Goal: Task Accomplishment & Management: Complete application form

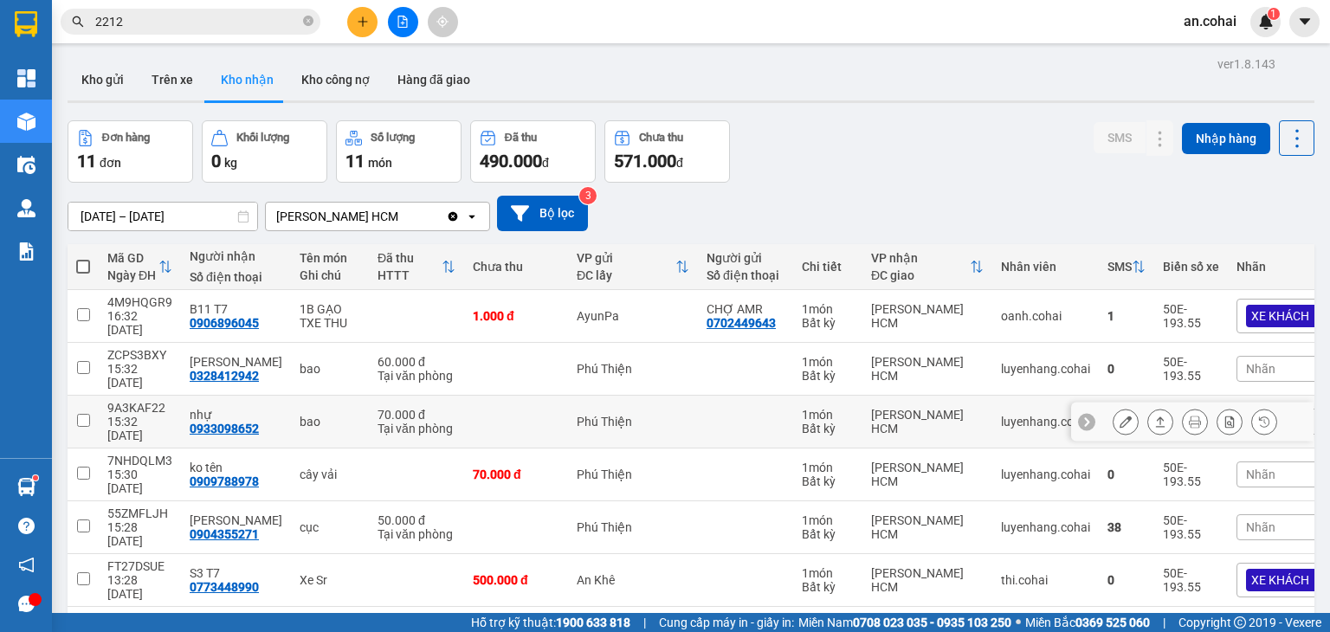
scroll to position [152, 0]
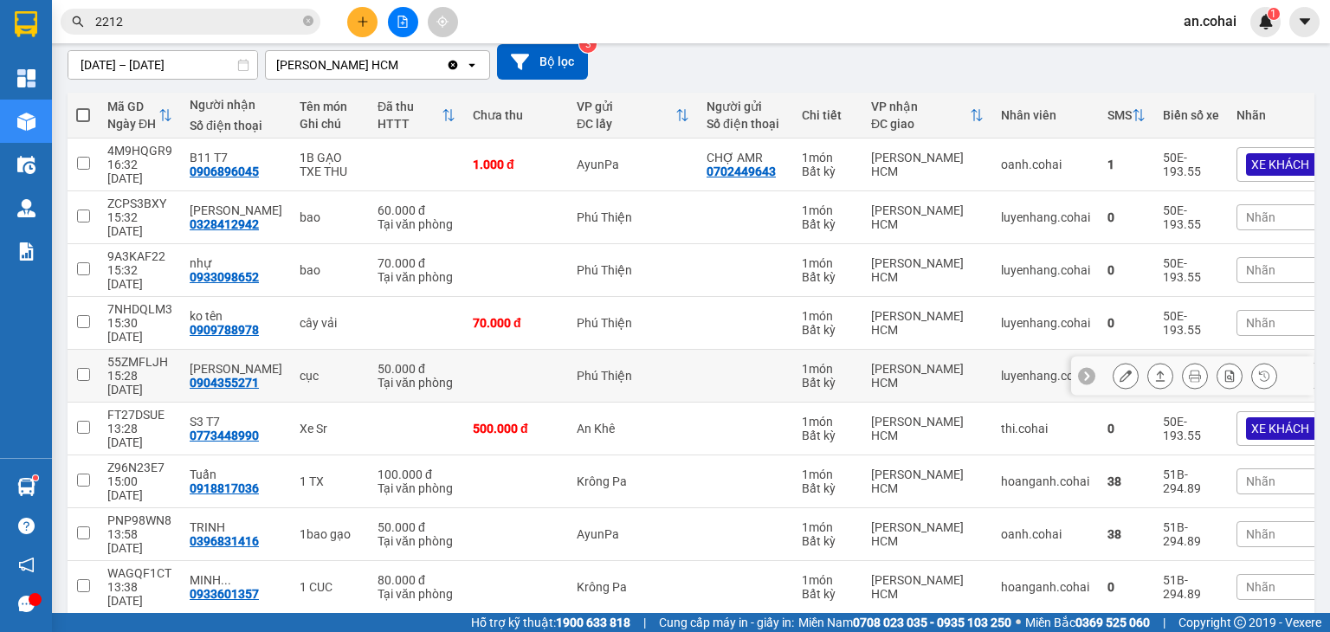
click at [1156, 371] on icon at bounding box center [1161, 376] width 10 height 10
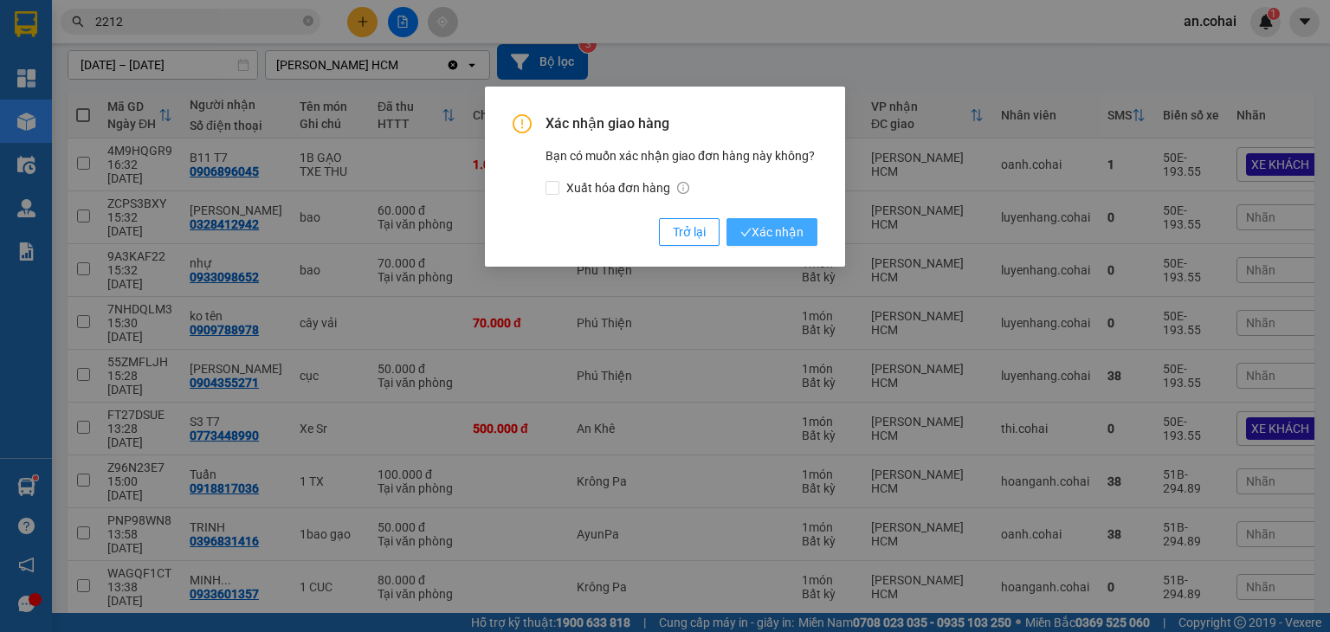
click at [799, 220] on button "Xác nhận" at bounding box center [771, 232] width 91 height 28
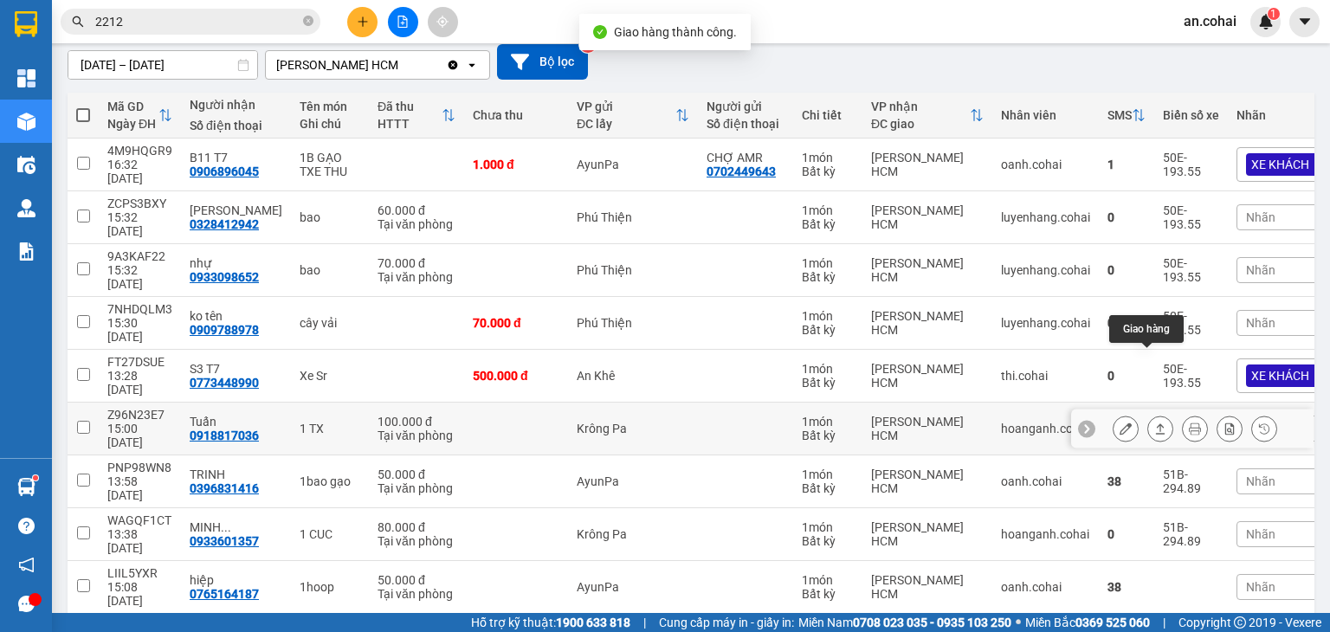
click at [1154, 422] on icon at bounding box center [1160, 428] width 12 height 12
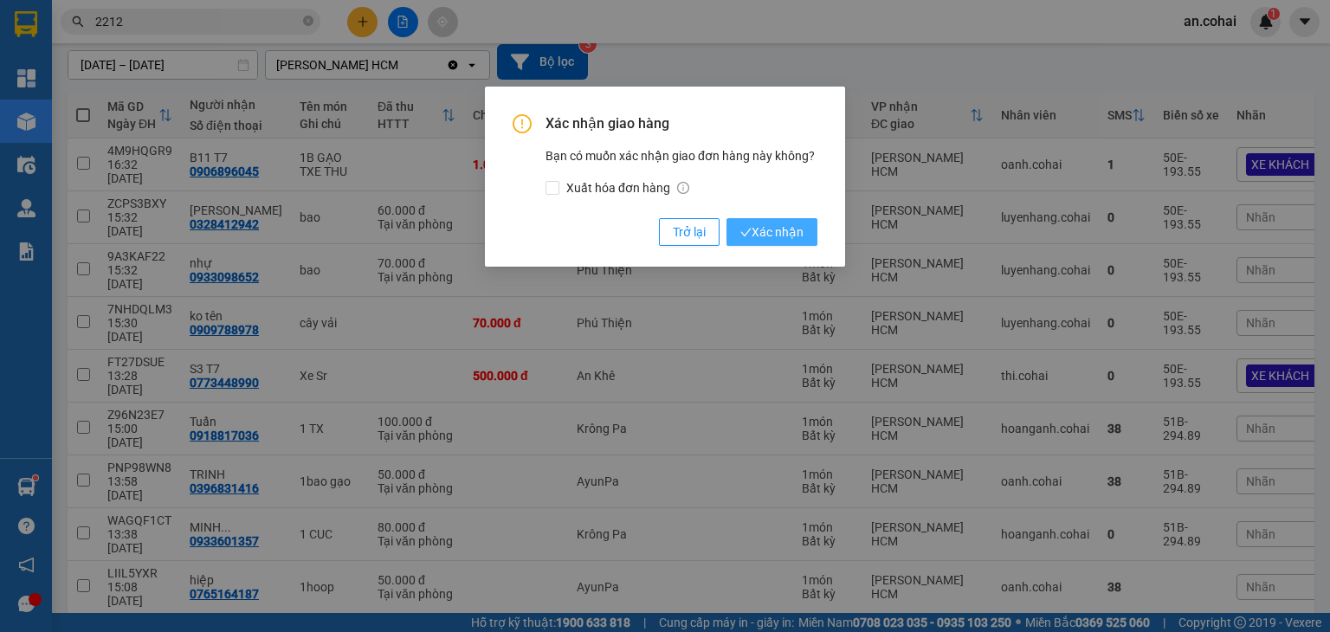
click at [788, 236] on span "Xác nhận" at bounding box center [771, 231] width 63 height 19
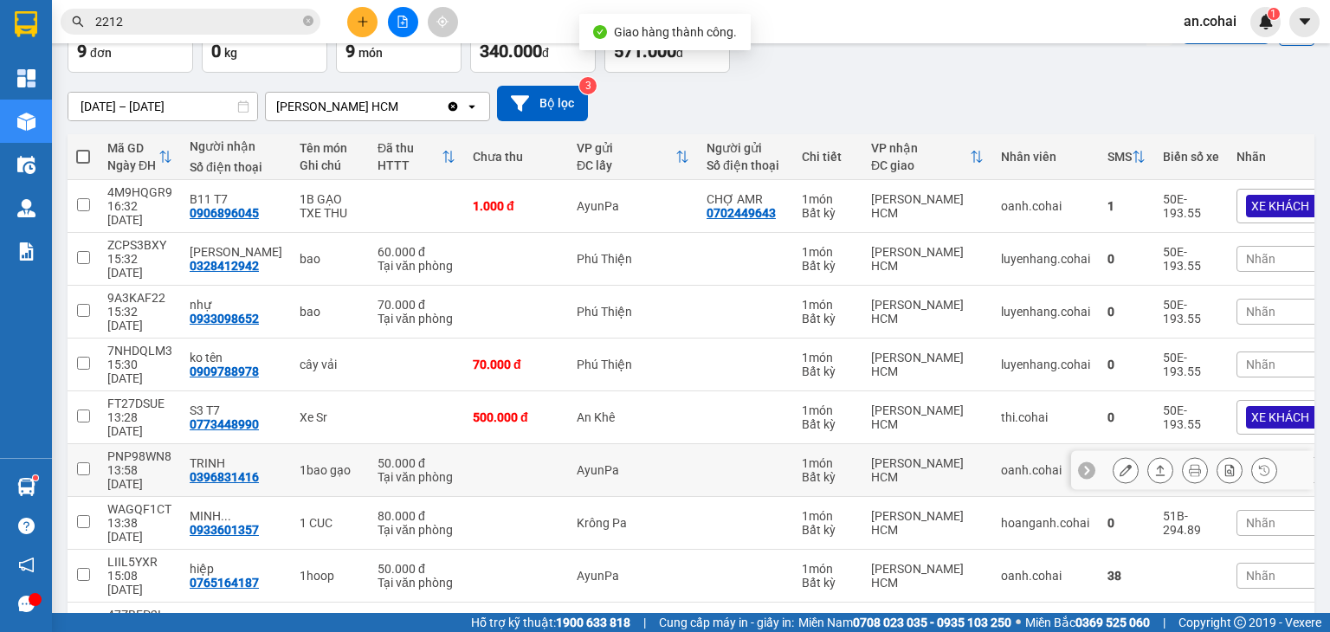
scroll to position [113, 0]
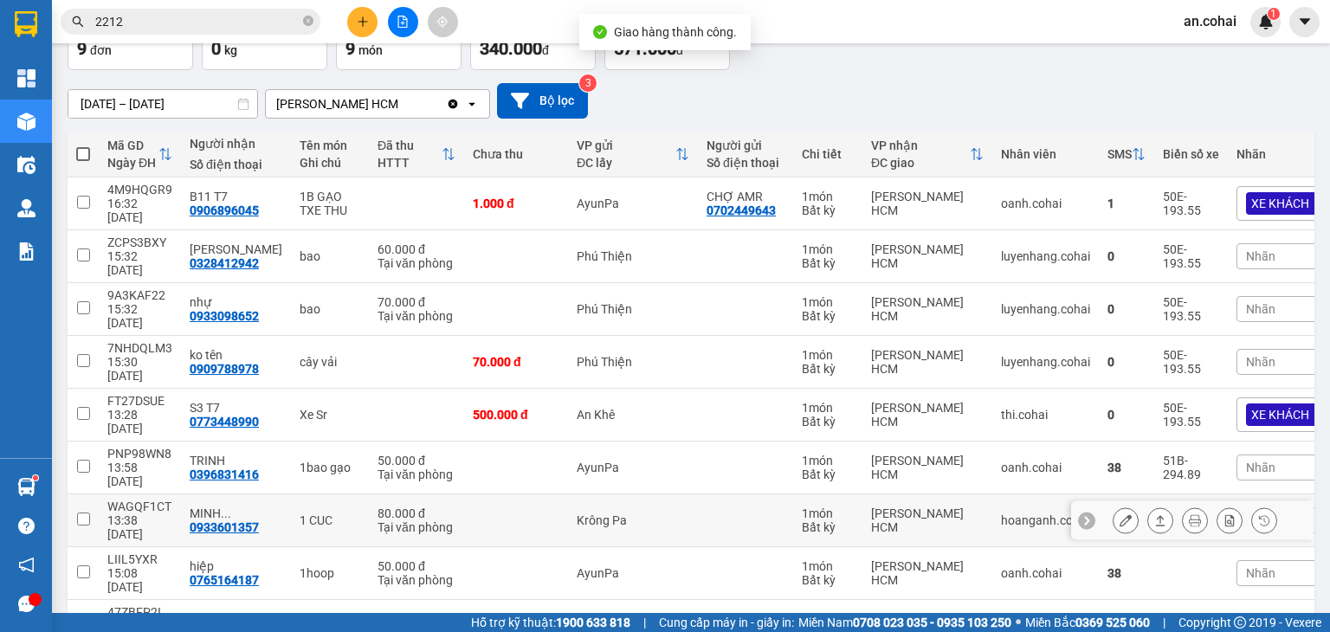
click at [1154, 514] on icon at bounding box center [1160, 520] width 12 height 12
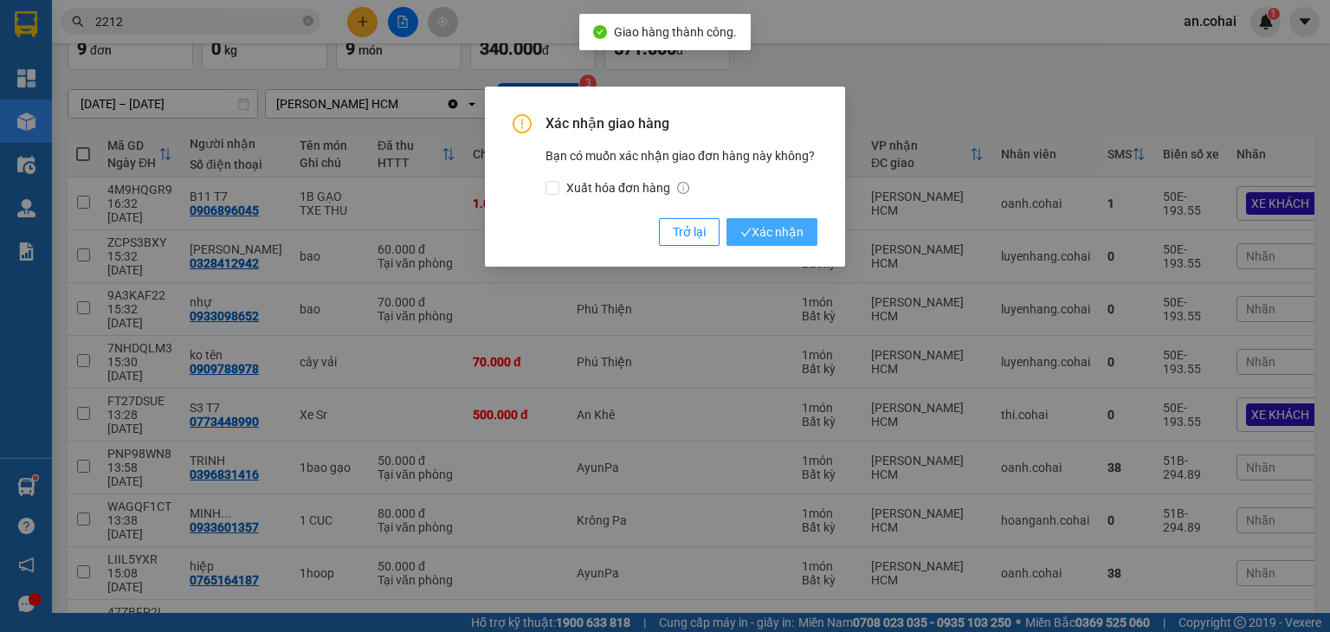
click at [793, 237] on span "Xác nhận" at bounding box center [771, 231] width 63 height 19
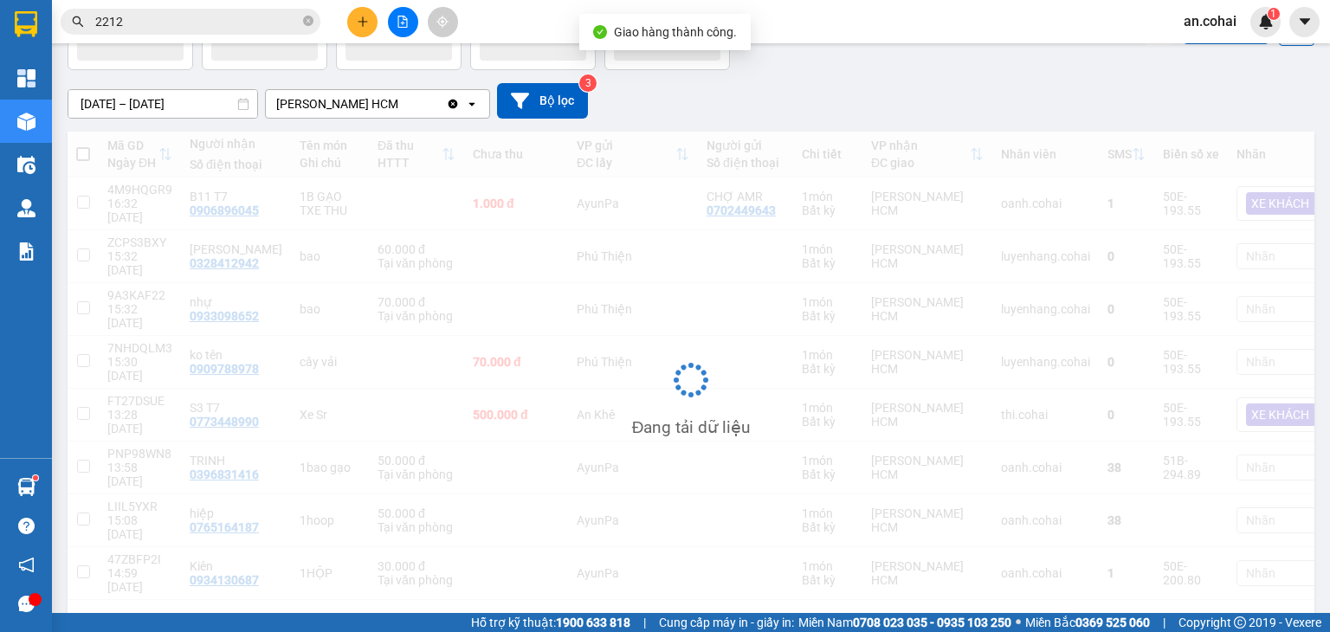
scroll to position [80, 0]
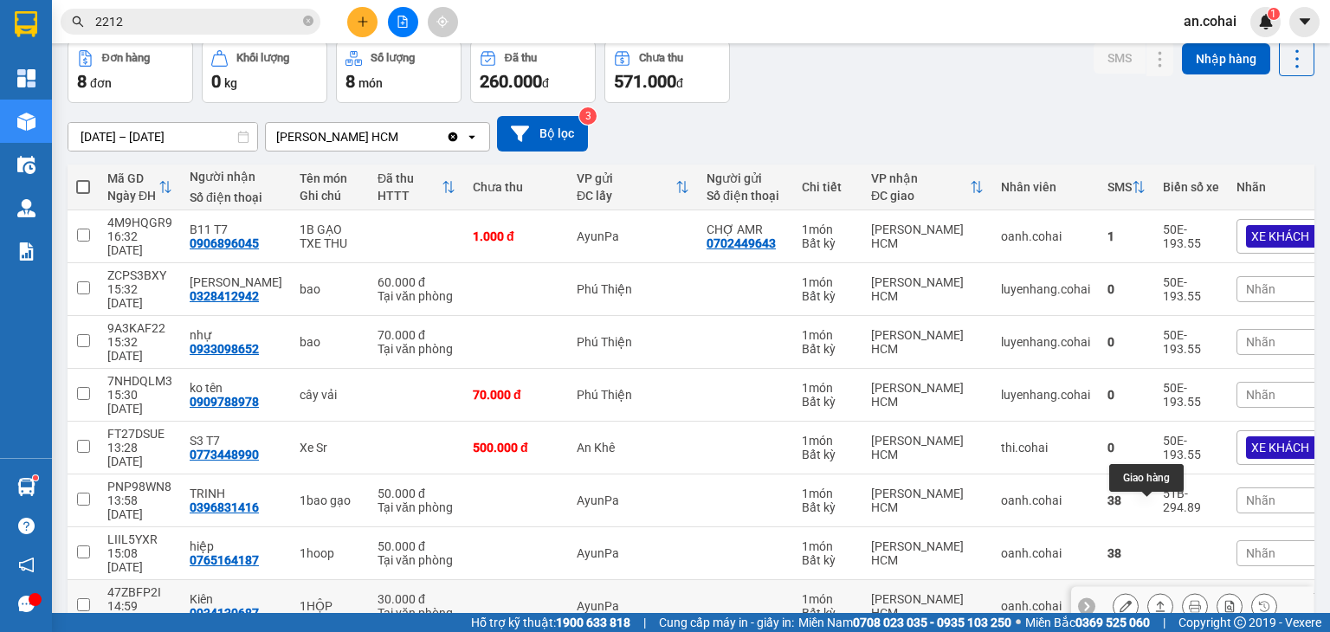
click at [1154, 600] on icon at bounding box center [1160, 606] width 12 height 12
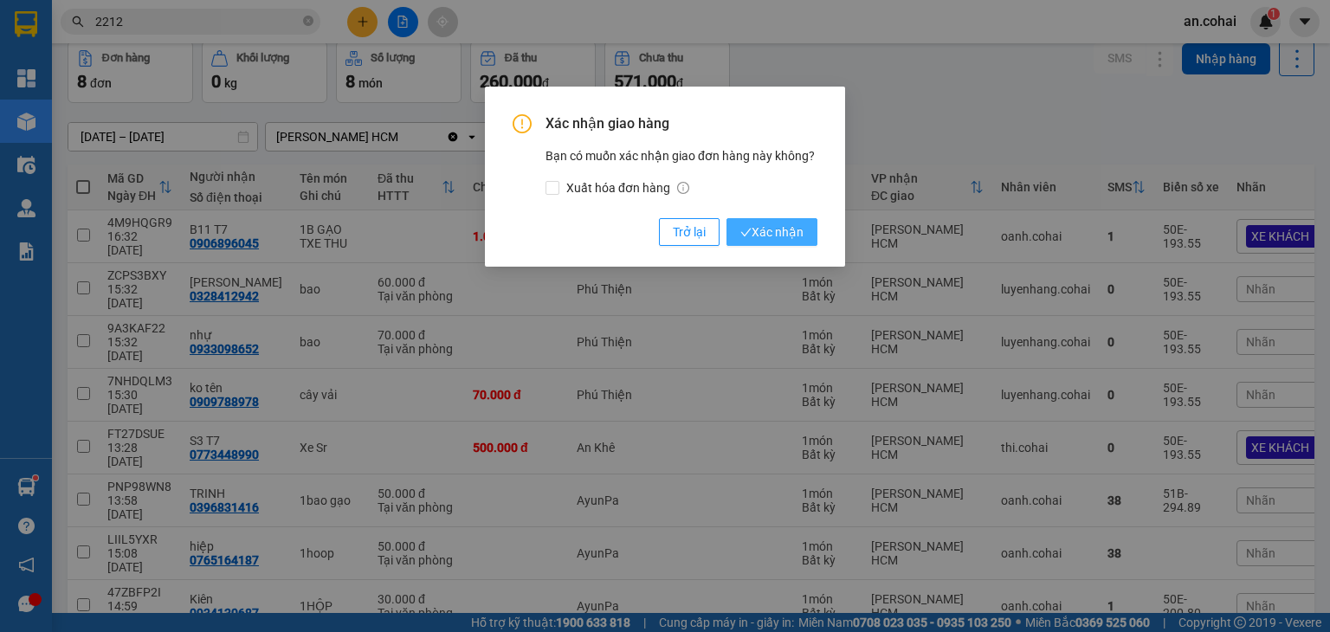
click at [779, 233] on span "Xác nhận" at bounding box center [771, 231] width 63 height 19
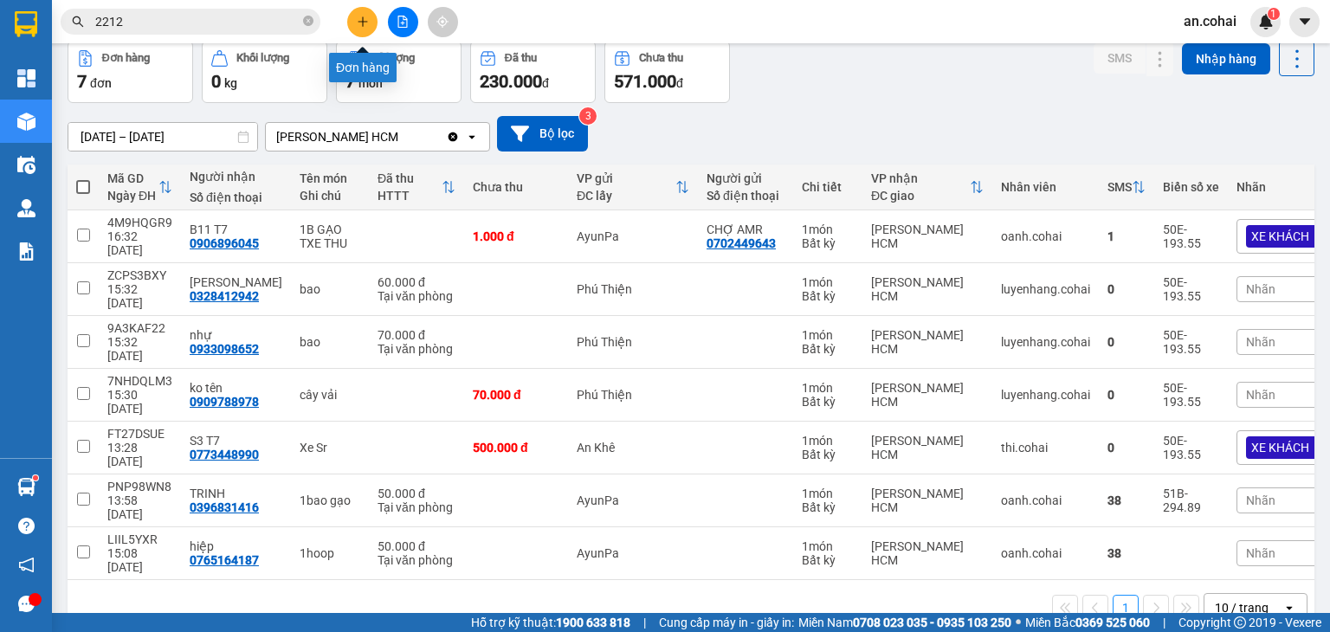
click at [367, 14] on button at bounding box center [362, 22] width 30 height 30
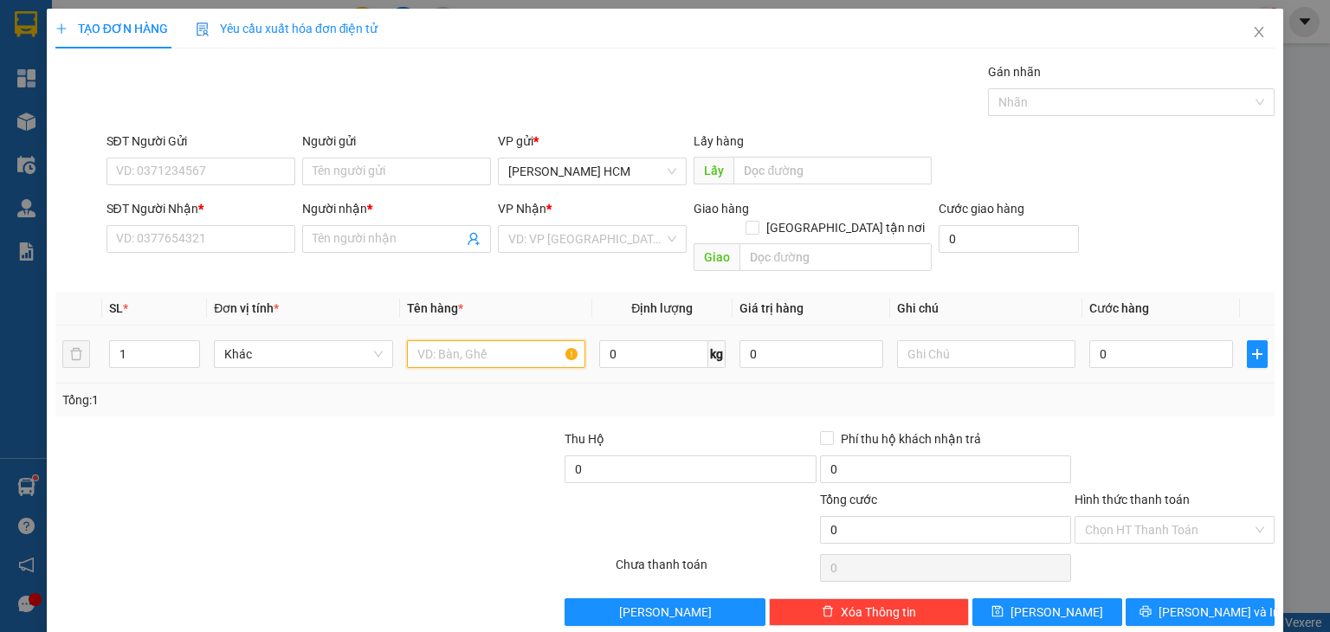
click at [412, 340] on input "text" at bounding box center [496, 354] width 178 height 28
type input "THÙNG"
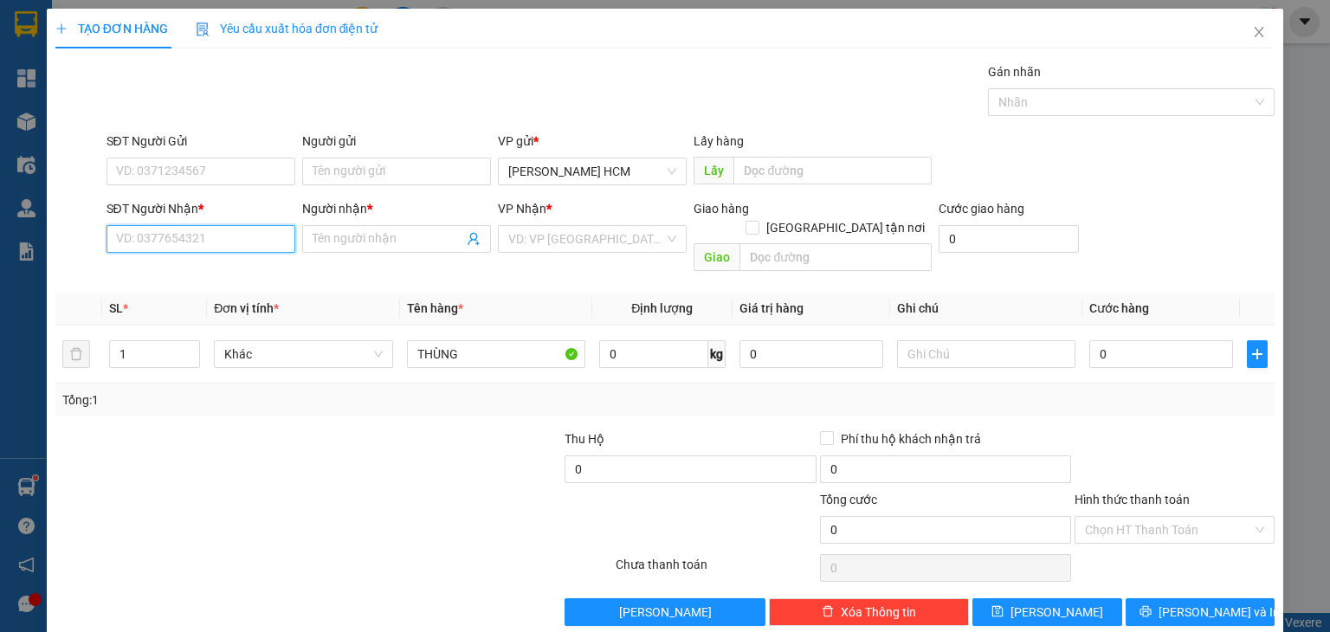
drag, startPoint x: 204, startPoint y: 226, endPoint x: 201, endPoint y: 212, distance: 14.3
click at [201, 212] on div "SĐT Người Nhận * VD: 0377654321" at bounding box center [200, 229] width 189 height 61
click at [212, 229] on input "0357536857" at bounding box center [200, 239] width 189 height 28
type input "0357536857"
click at [334, 236] on input "Người nhận *" at bounding box center [388, 238] width 151 height 19
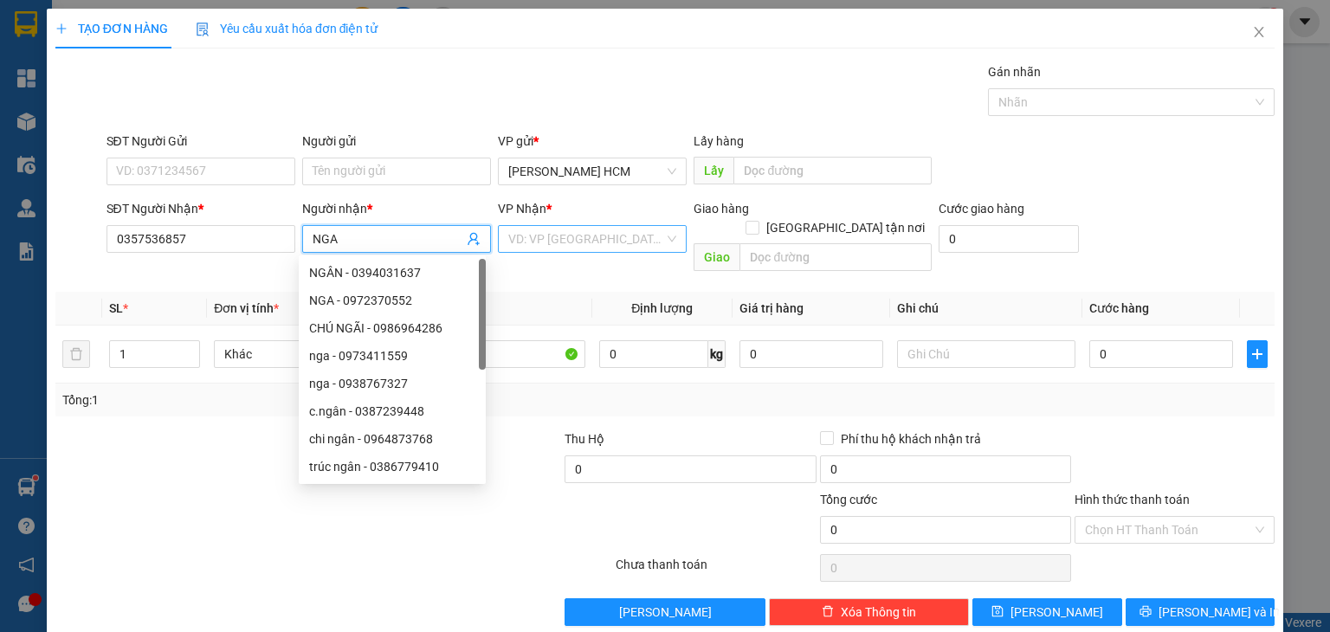
type input "NGA"
click at [541, 233] on input "search" at bounding box center [586, 239] width 156 height 26
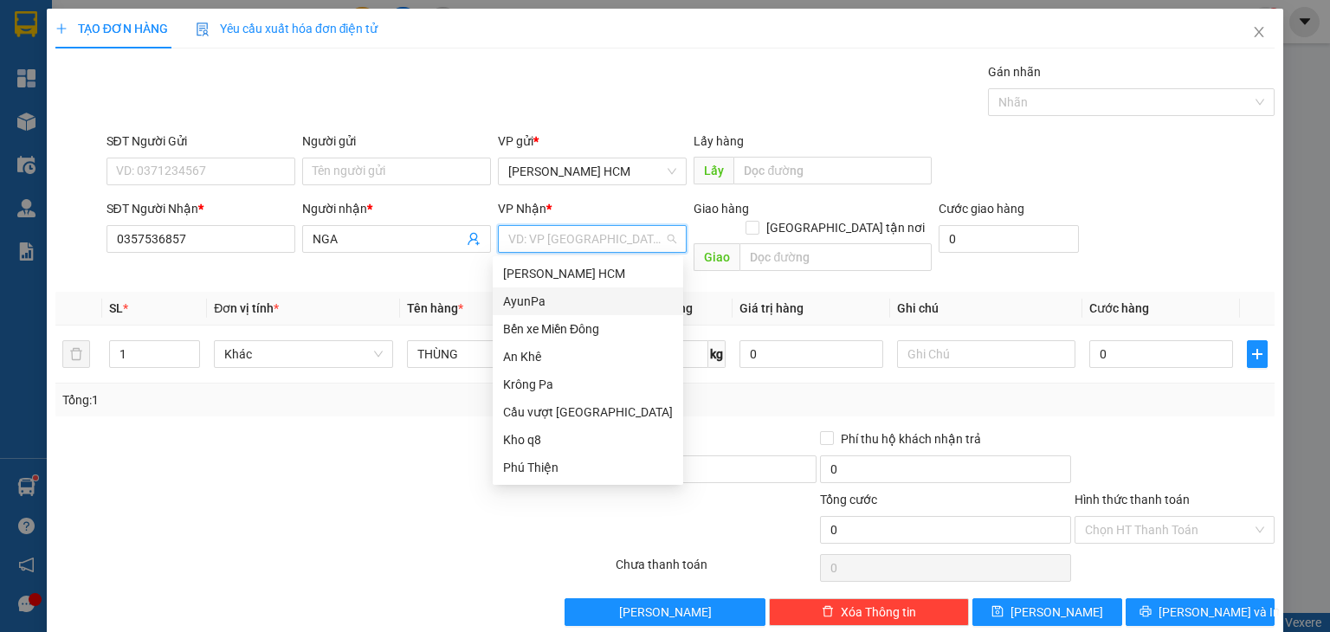
click at [534, 306] on div "AyunPa" at bounding box center [588, 301] width 170 height 19
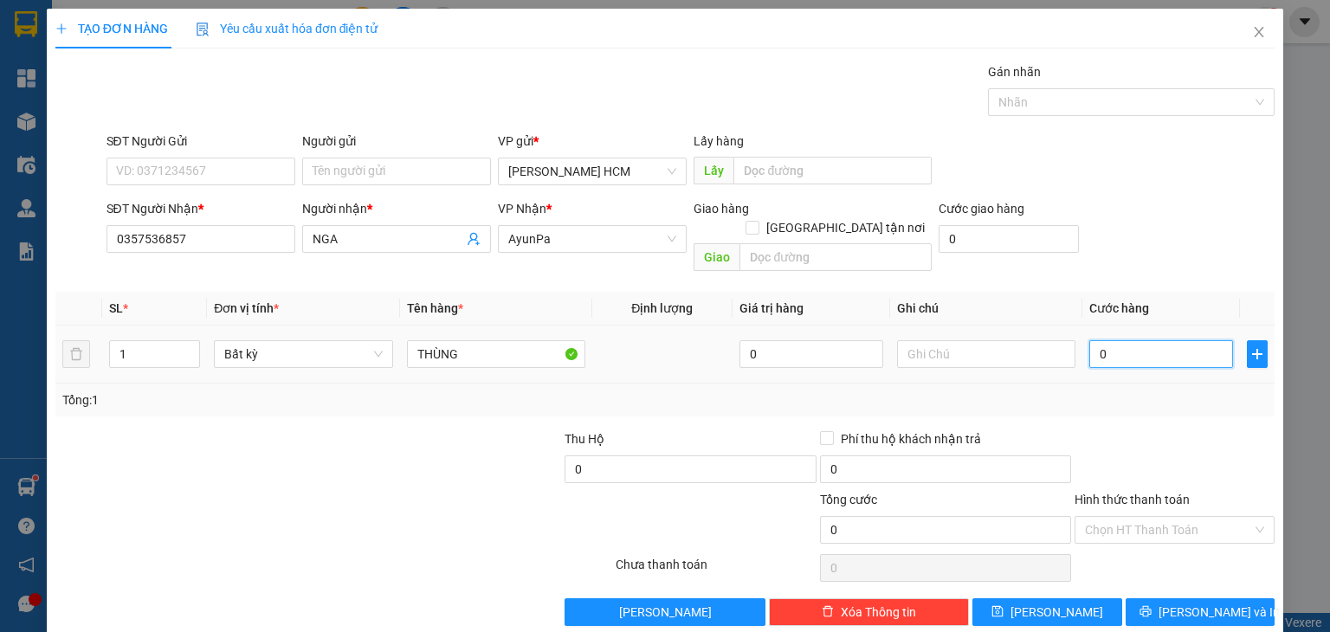
click at [1170, 340] on input "0" at bounding box center [1161, 354] width 144 height 28
type input "006"
type input "6"
type input "0.060"
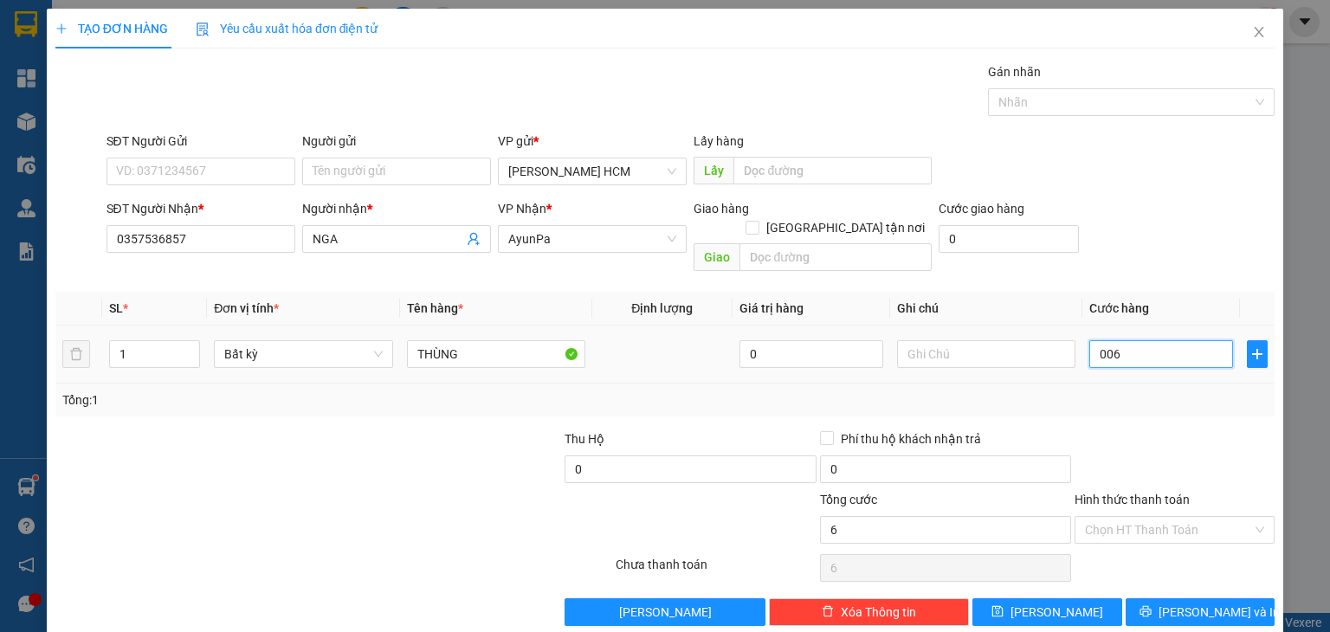
type input "60"
type input "60.000"
click at [1091, 517] on input "Hình thức thanh toán" at bounding box center [1168, 530] width 167 height 26
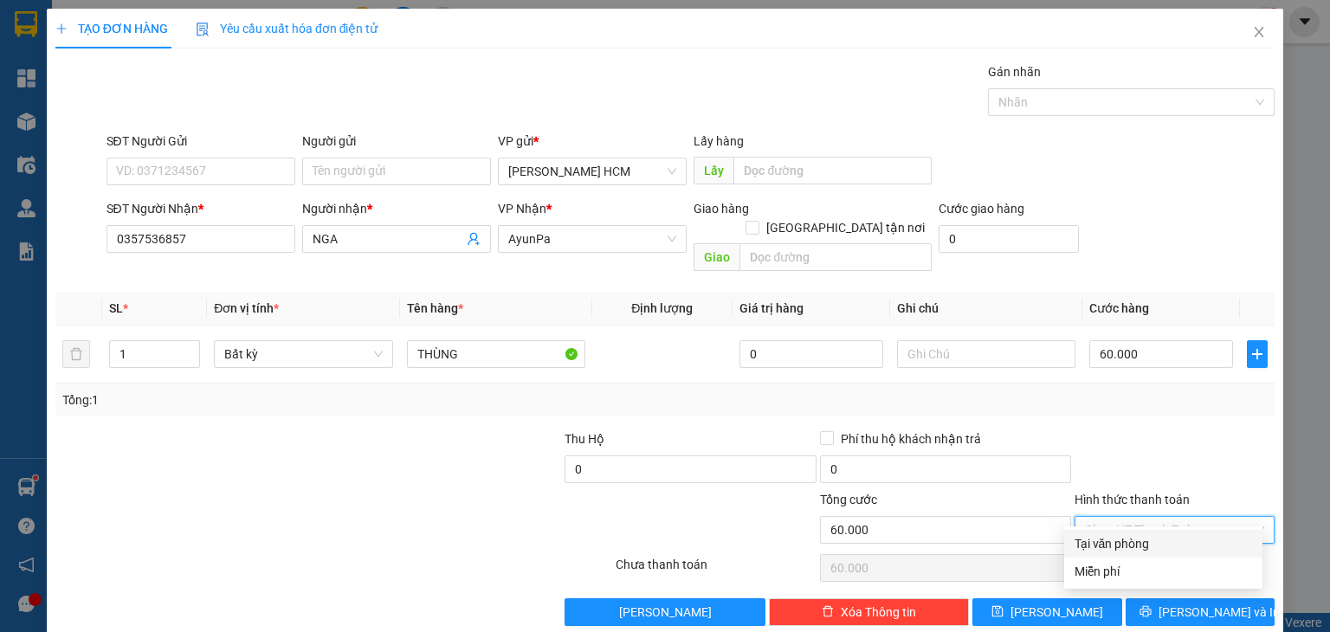
drag, startPoint x: 1098, startPoint y: 531, endPoint x: 1104, endPoint y: 551, distance: 21.6
click at [1098, 532] on div "Tại văn phòng" at bounding box center [1163, 544] width 198 height 28
type input "0"
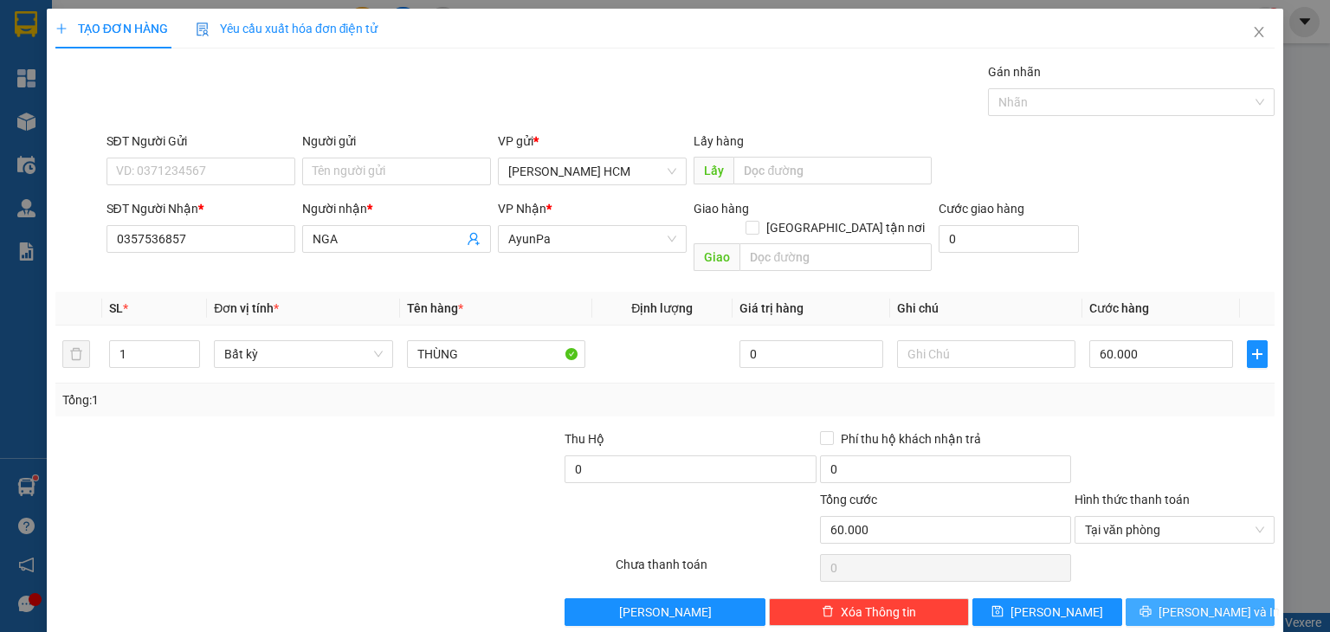
click at [1151, 598] on button "[PERSON_NAME] và In" at bounding box center [1200, 612] width 150 height 28
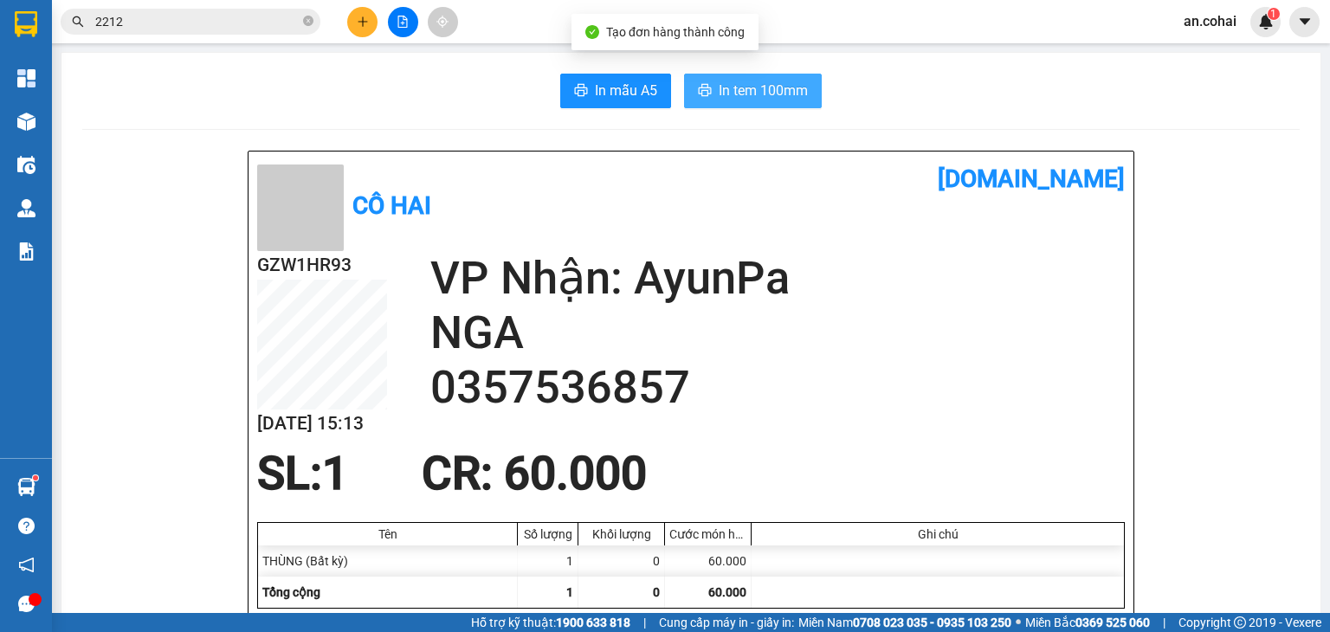
click at [744, 86] on span "In tem 100mm" at bounding box center [763, 91] width 89 height 22
click at [363, 18] on icon "plus" at bounding box center [362, 21] width 1 height 10
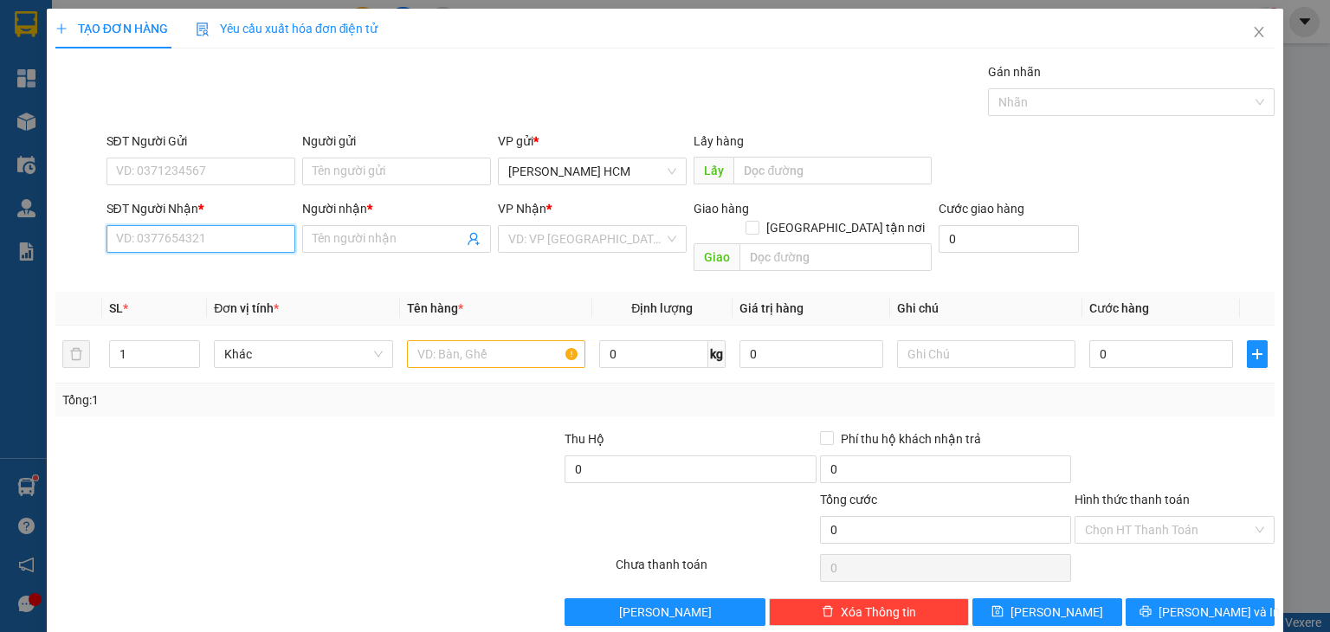
click at [253, 242] on input "SĐT Người Nhận *" at bounding box center [200, 239] width 189 height 28
type input "0867005103"
click at [251, 267] on div "0867005103 - [PERSON_NAME]" at bounding box center [200, 272] width 171 height 19
type input "[PERSON_NAME]"
type input "0867005103"
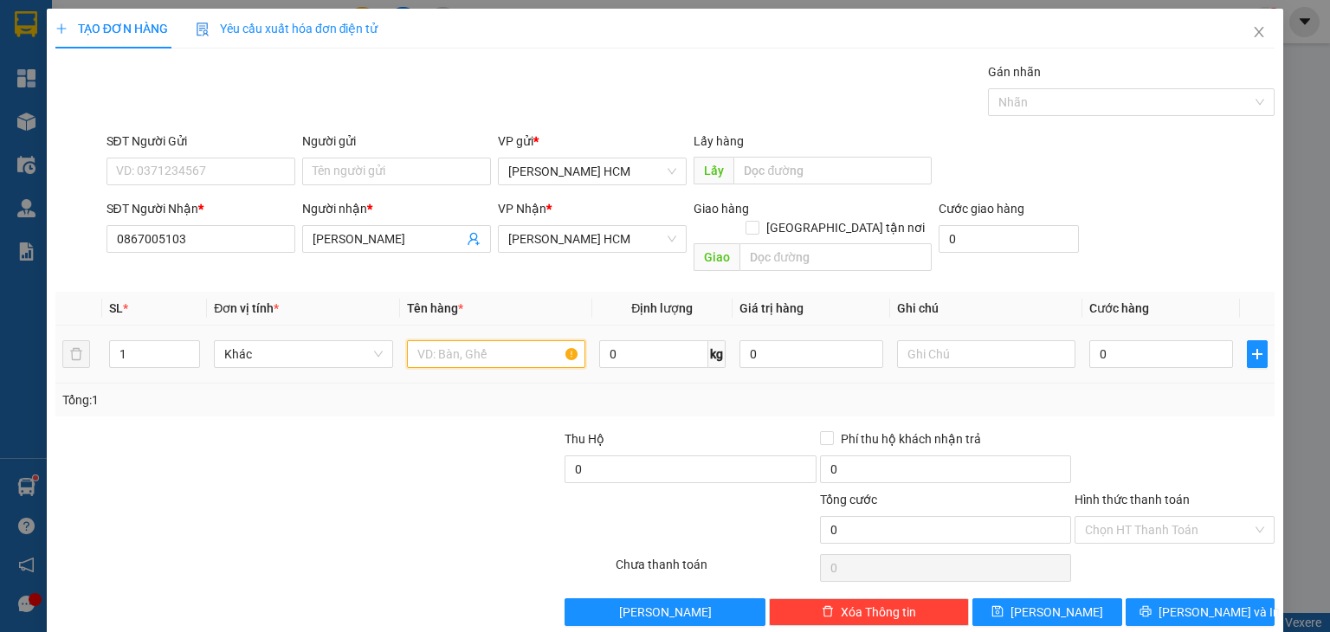
drag, startPoint x: 475, startPoint y: 327, endPoint x: 540, endPoint y: 259, distance: 94.3
click at [480, 340] on input "text" at bounding box center [496, 354] width 178 height 28
click at [551, 244] on span "[PERSON_NAME] HCM" at bounding box center [592, 239] width 168 height 26
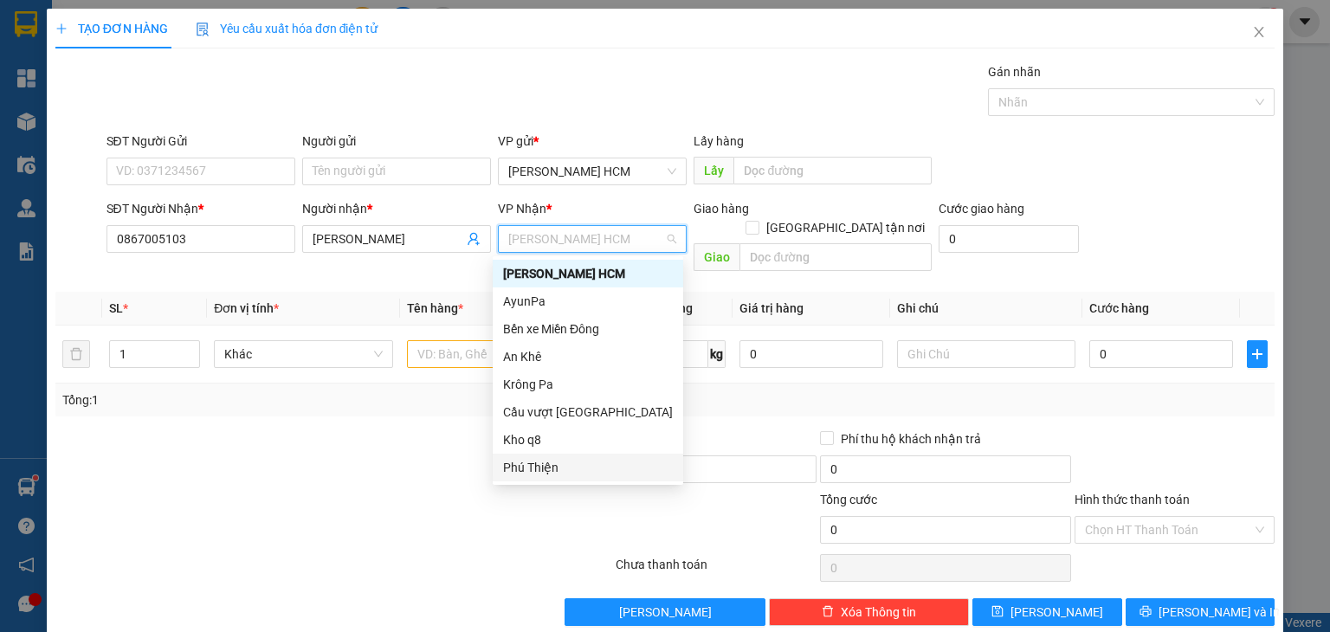
click at [551, 468] on div "Phú Thiện" at bounding box center [588, 467] width 170 height 19
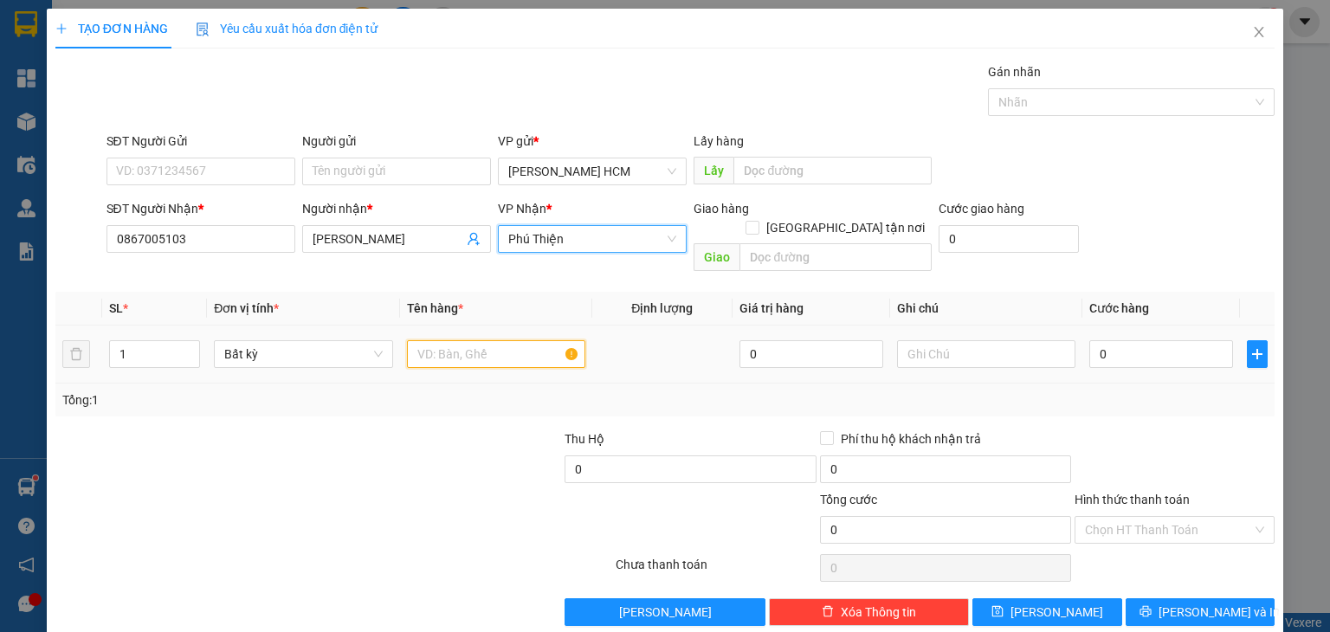
click at [495, 340] on input "text" at bounding box center [496, 354] width 178 height 28
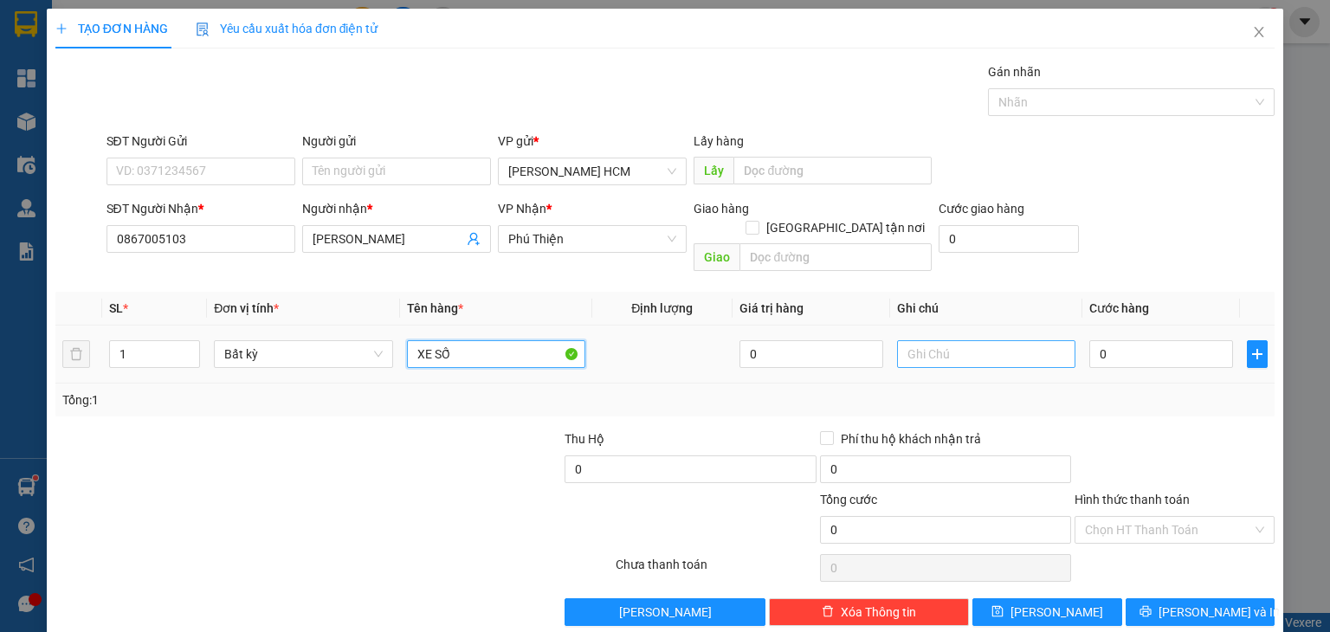
type input "XE SỐ"
click at [959, 340] on input "text" at bounding box center [986, 354] width 178 height 28
type input "CAVET + CHÌA KHÓA"
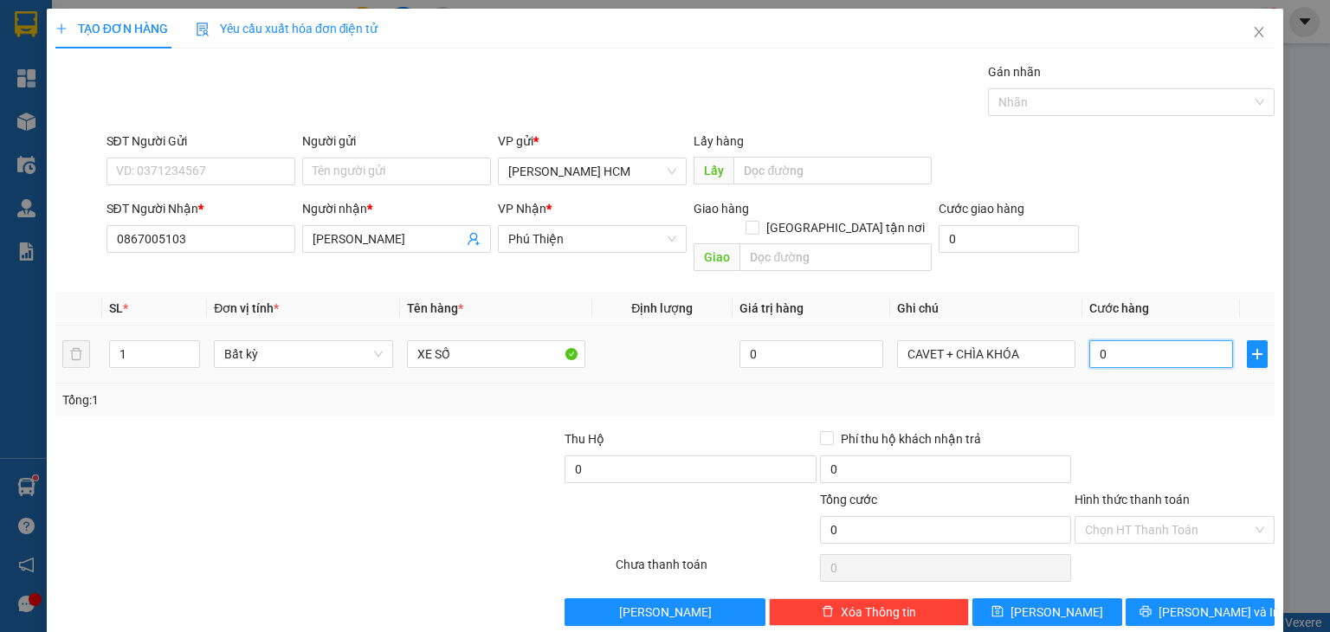
click at [1158, 345] on input "0" at bounding box center [1161, 354] width 144 height 28
type input "004"
type input "4"
type input "0.045"
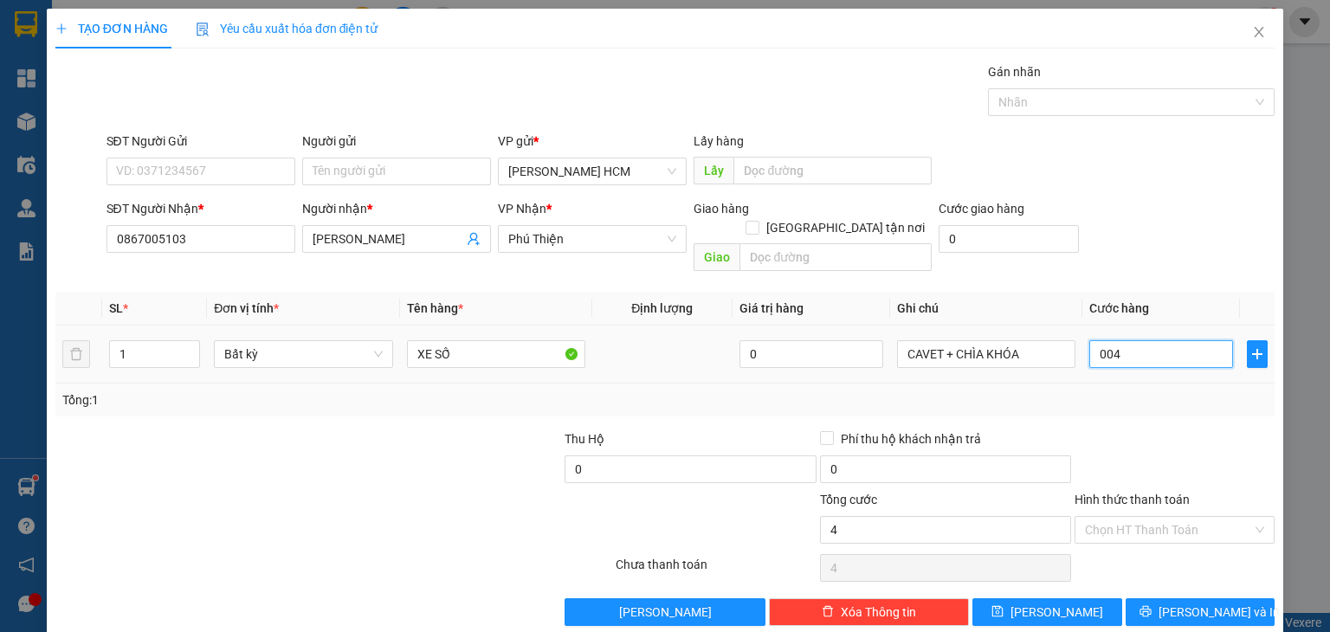
type input "45"
type input "00.450"
type input "450"
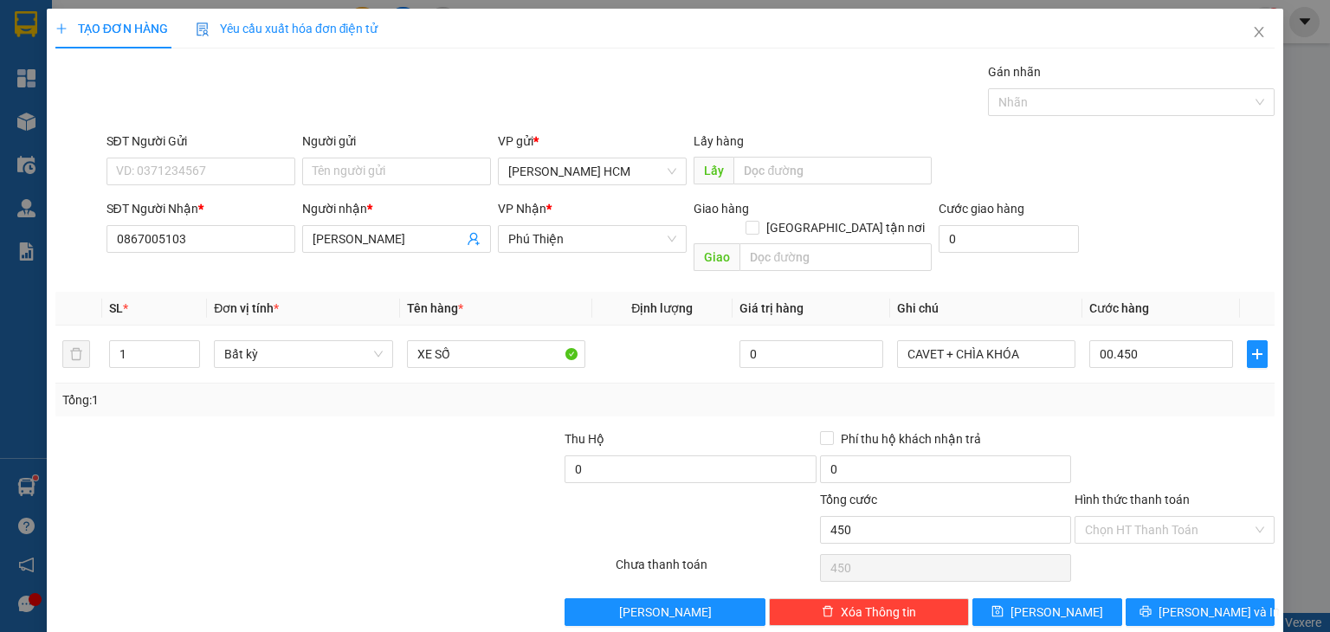
type input "450.000"
click at [1157, 429] on div at bounding box center [1174, 459] width 203 height 61
click at [1181, 429] on div at bounding box center [1174, 459] width 203 height 61
click at [1139, 517] on input "Hình thức thanh toán" at bounding box center [1168, 530] width 167 height 26
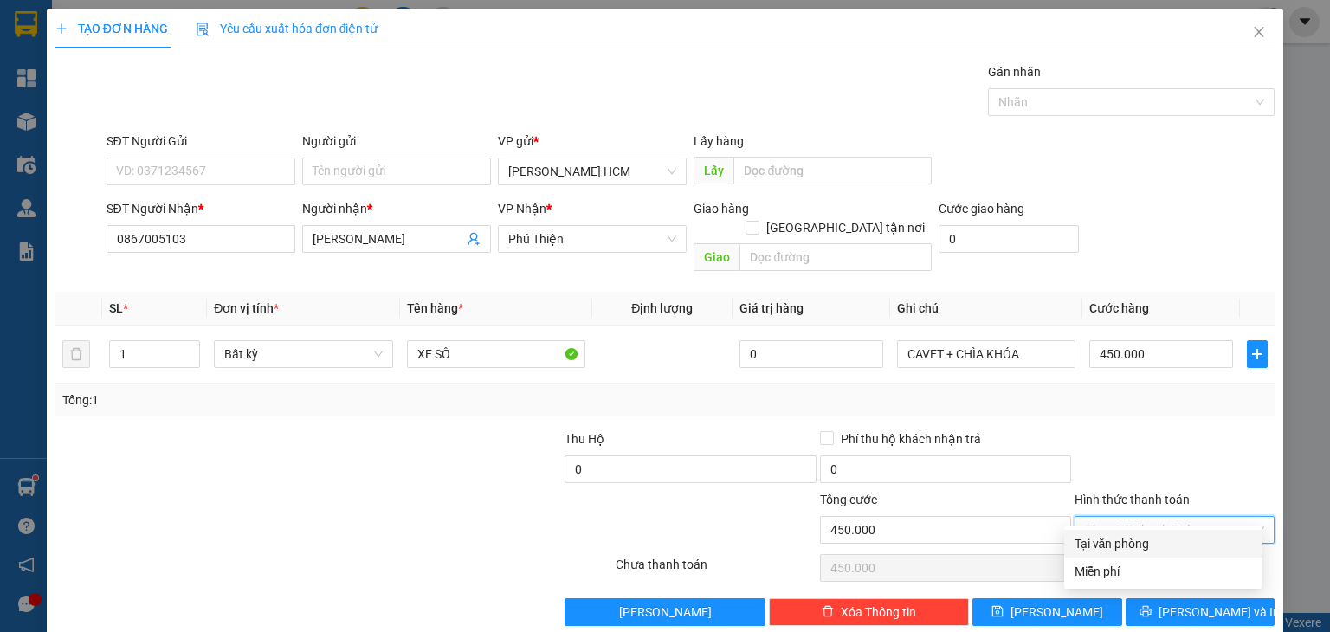
click at [1125, 539] on div "Tại văn phòng" at bounding box center [1162, 543] width 177 height 19
type input "0"
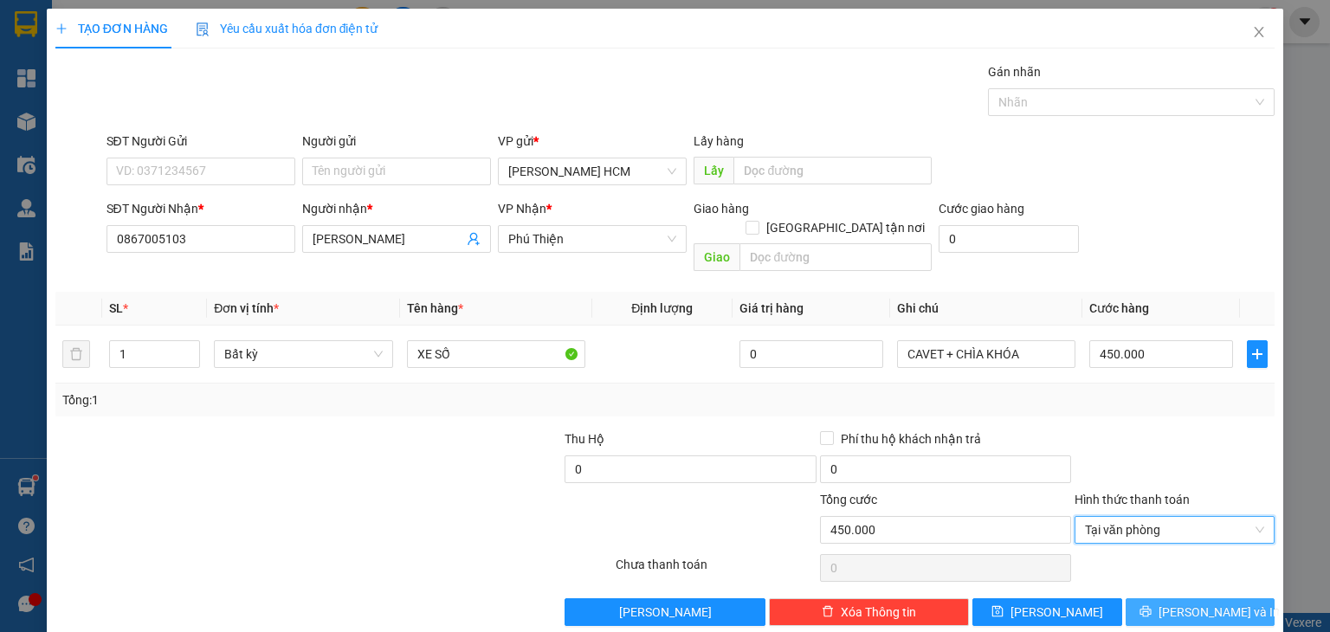
click at [1150, 599] on button "[PERSON_NAME] và In" at bounding box center [1200, 612] width 150 height 28
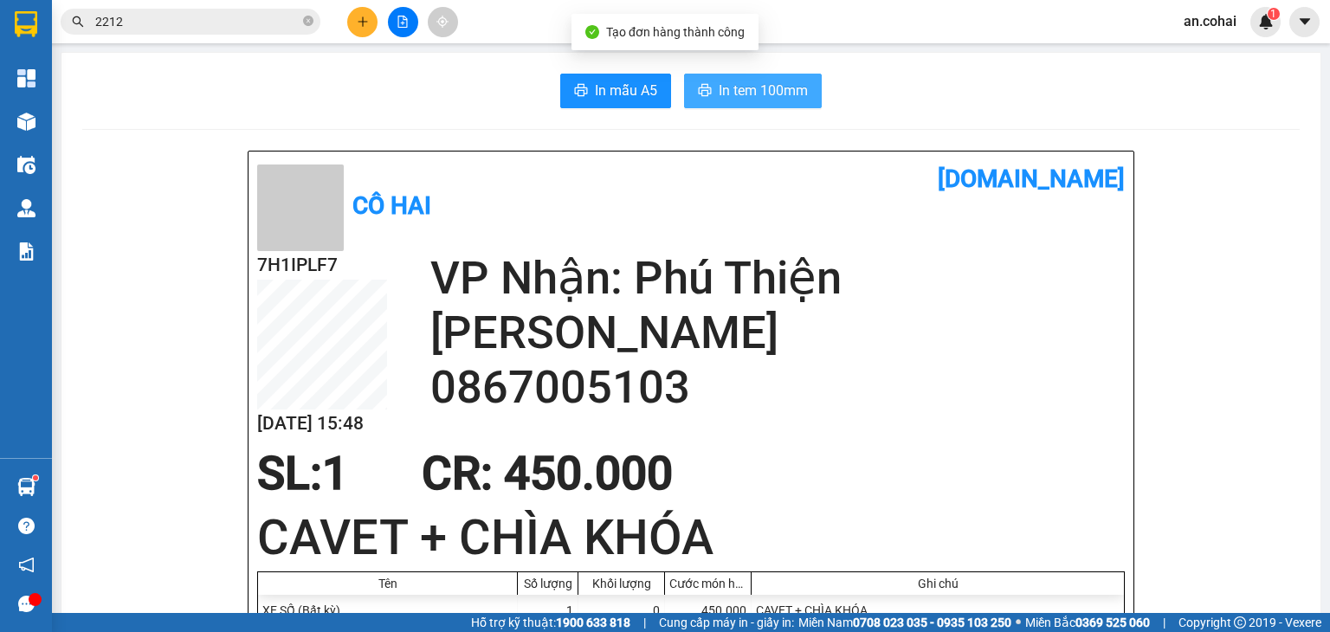
click at [777, 92] on span "In tem 100mm" at bounding box center [763, 91] width 89 height 22
click at [748, 78] on button "In tem 100mm" at bounding box center [753, 91] width 138 height 35
click at [368, 16] on icon "plus" at bounding box center [363, 22] width 12 height 12
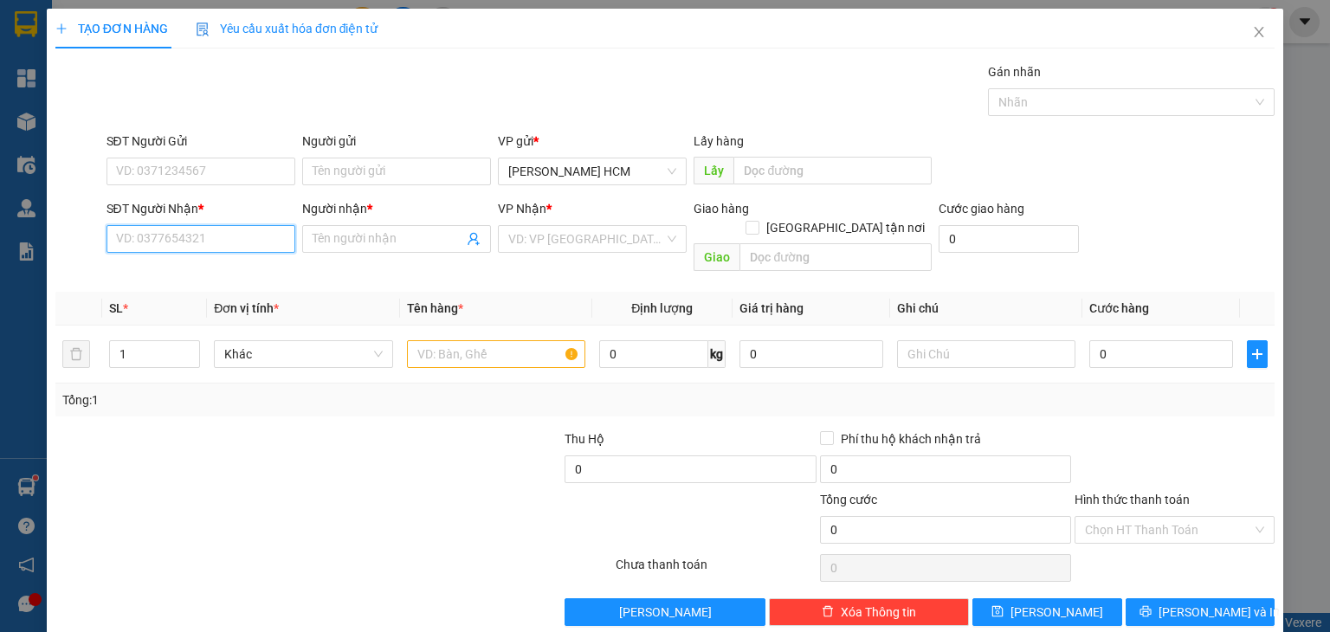
click at [246, 225] on input "SĐT Người Nhận *" at bounding box center [200, 239] width 189 height 28
type input "1"
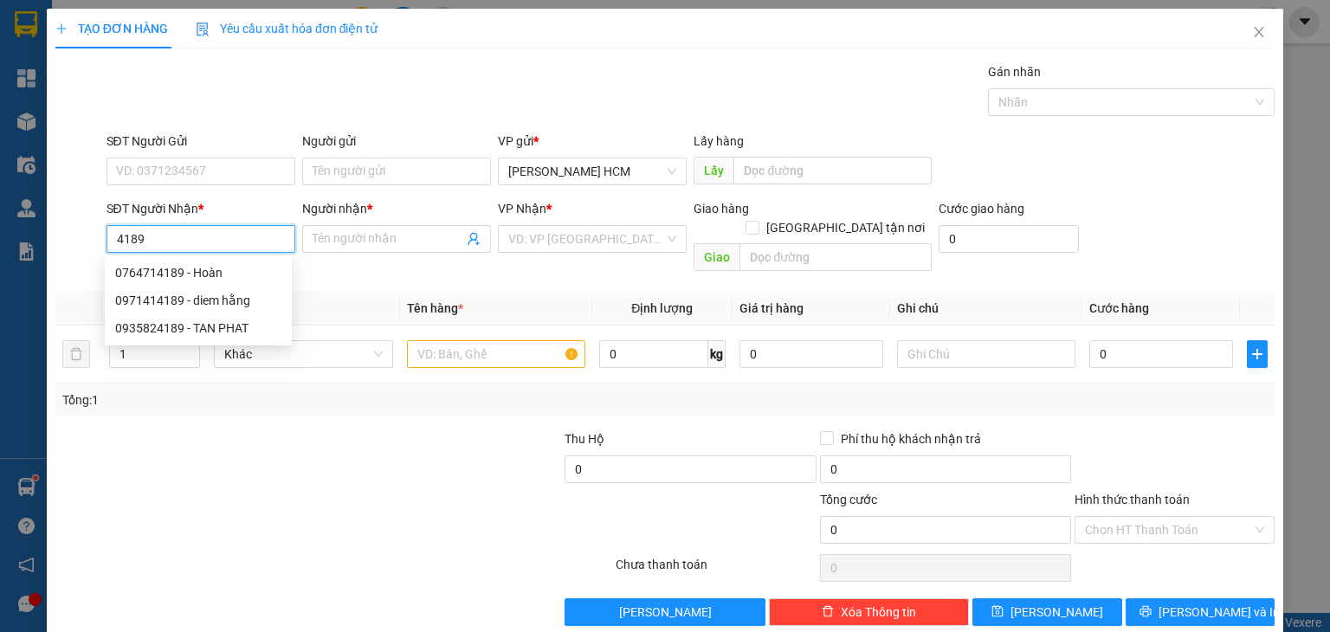
drag, startPoint x: 164, startPoint y: 236, endPoint x: 48, endPoint y: 261, distance: 119.4
click at [48, 261] on div "TẠO ĐƠN HÀNG Yêu cầu xuất hóa đơn điện tử Transit Pickup Surcharge Ids Transit …" at bounding box center [665, 324] width 1236 height 630
type input "0"
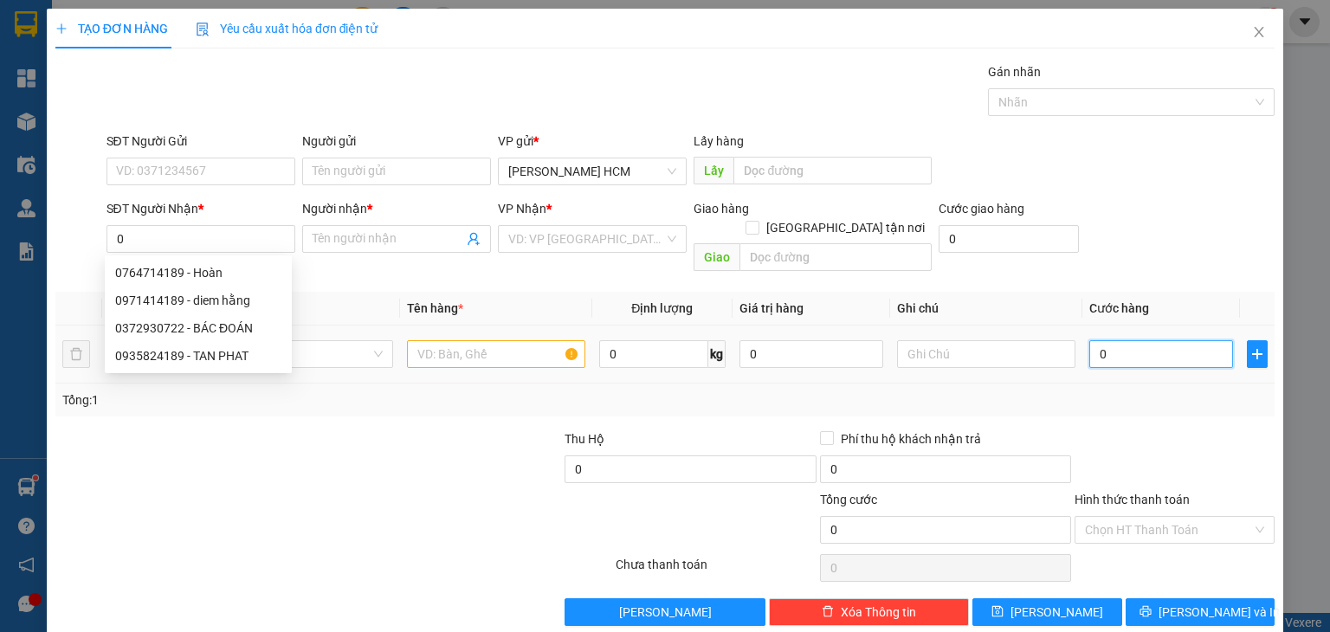
click at [1090, 340] on input "0" at bounding box center [1161, 354] width 144 height 28
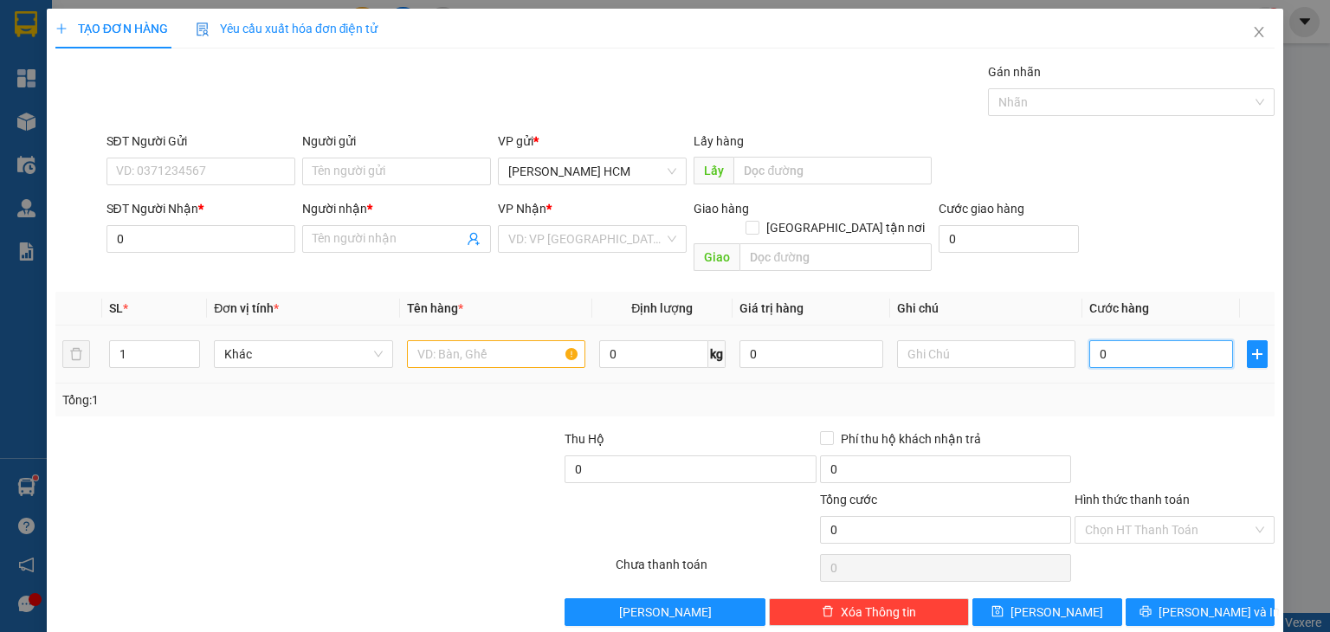
type input "006"
type input "6"
type input "0.060"
type input "60"
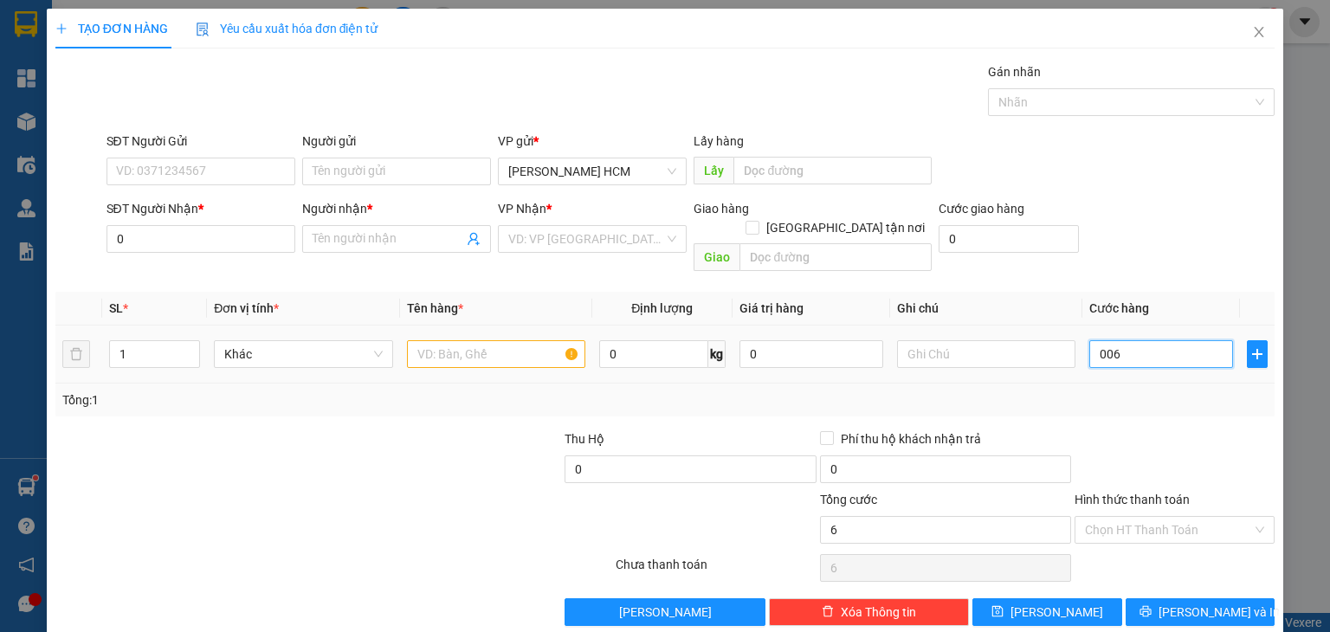
type input "60"
type input "60.000"
click at [1175, 429] on div at bounding box center [1174, 459] width 203 height 61
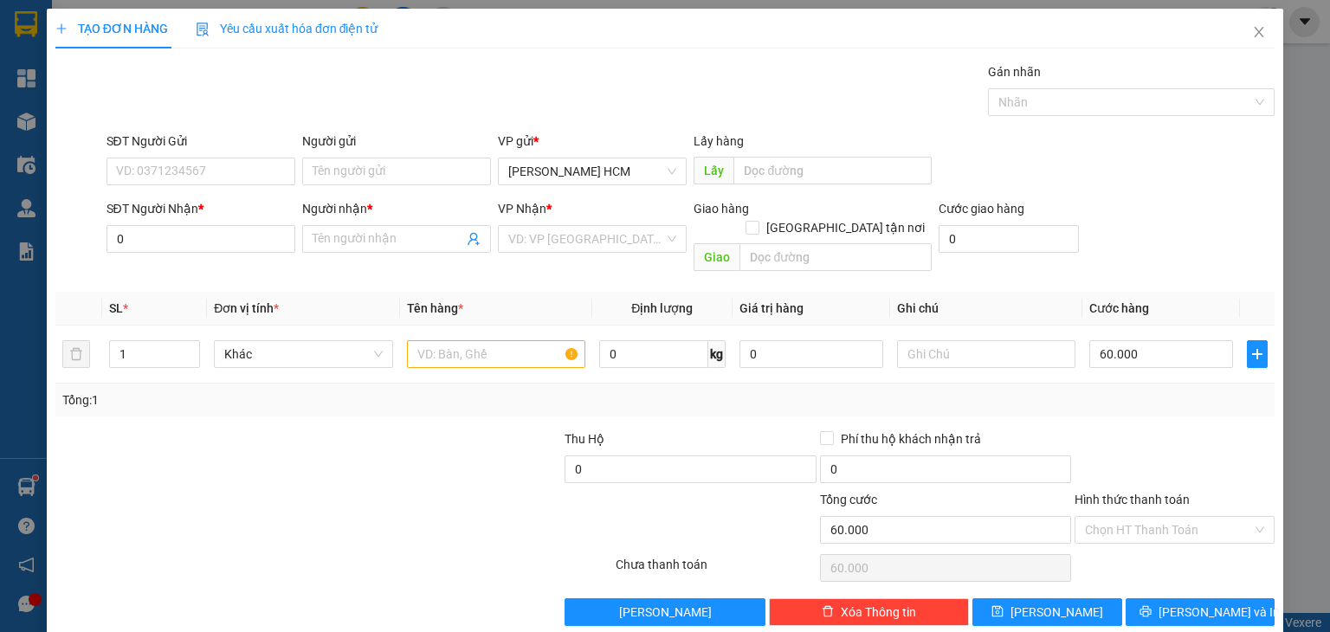
click at [226, 222] on div "SĐT Người Nhận *" at bounding box center [200, 212] width 189 height 26
click at [241, 248] on input "0" at bounding box center [200, 239] width 189 height 28
click at [423, 340] on input "text" at bounding box center [496, 354] width 178 height 28
type input "bao"
click at [161, 242] on input "0" at bounding box center [200, 239] width 189 height 28
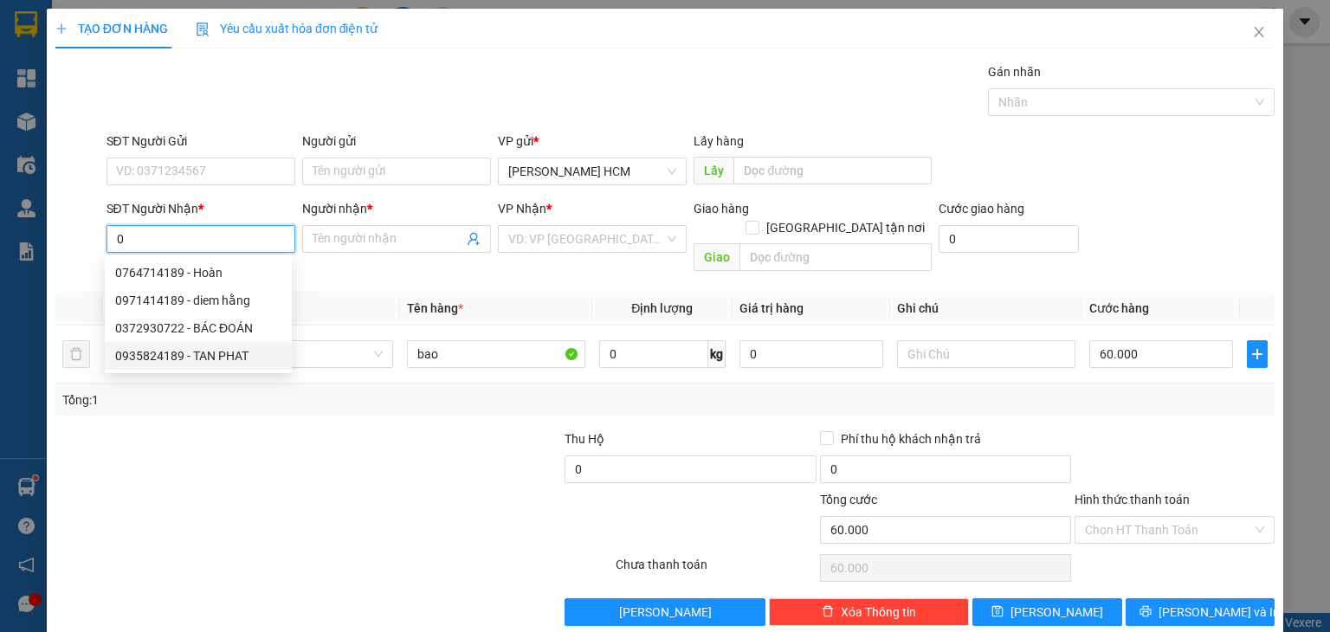
click at [274, 243] on input "0" at bounding box center [200, 239] width 189 height 28
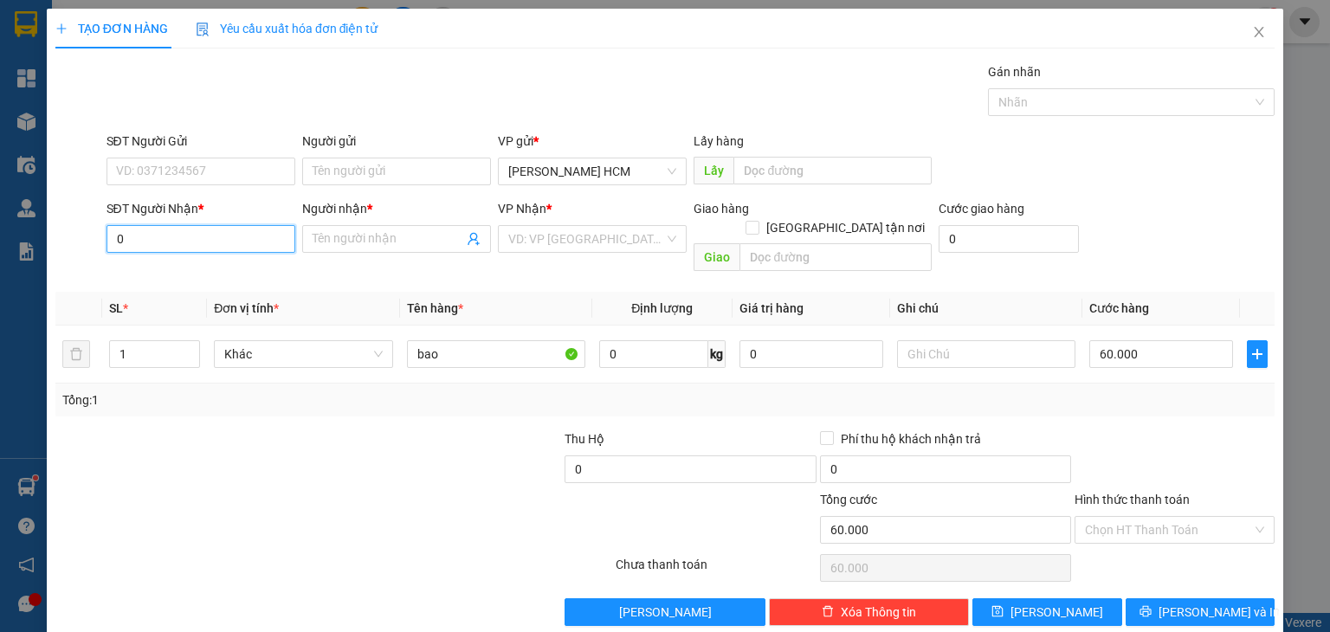
click at [259, 247] on input "0" at bounding box center [200, 239] width 189 height 28
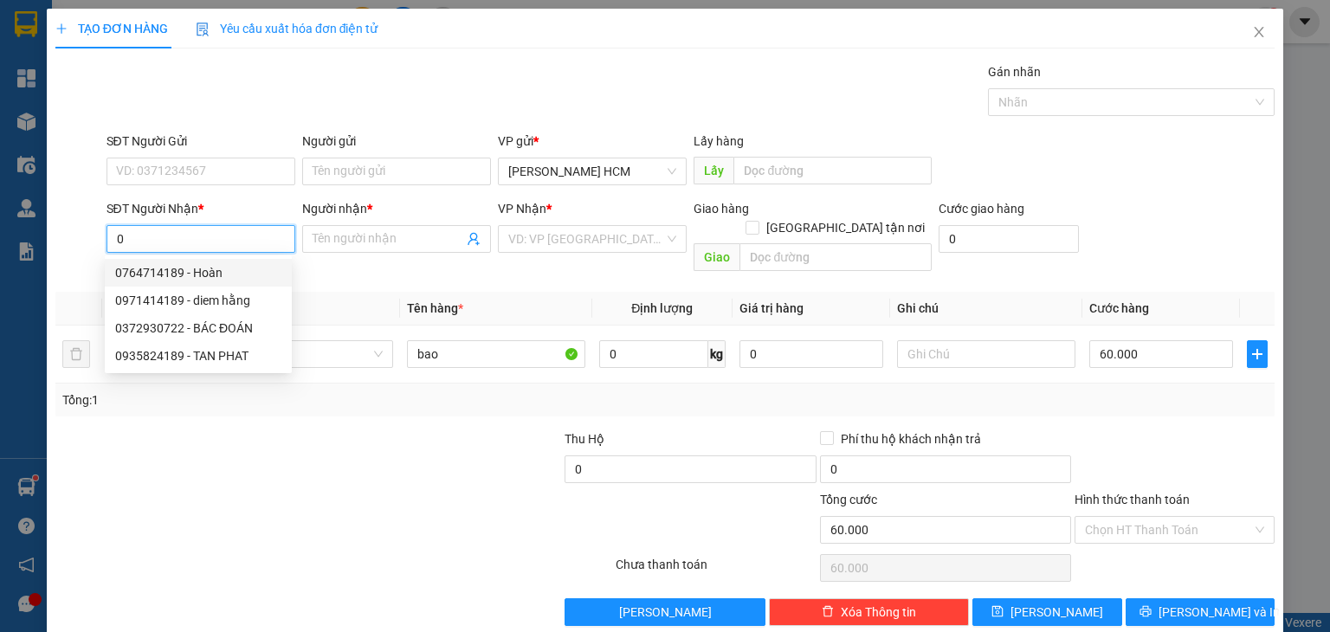
click at [246, 249] on input "0" at bounding box center [200, 239] width 189 height 28
click at [235, 273] on div "0961637183 - [PERSON_NAME]" at bounding box center [212, 272] width 195 height 19
type input "0961637183"
type input "[PERSON_NAME]"
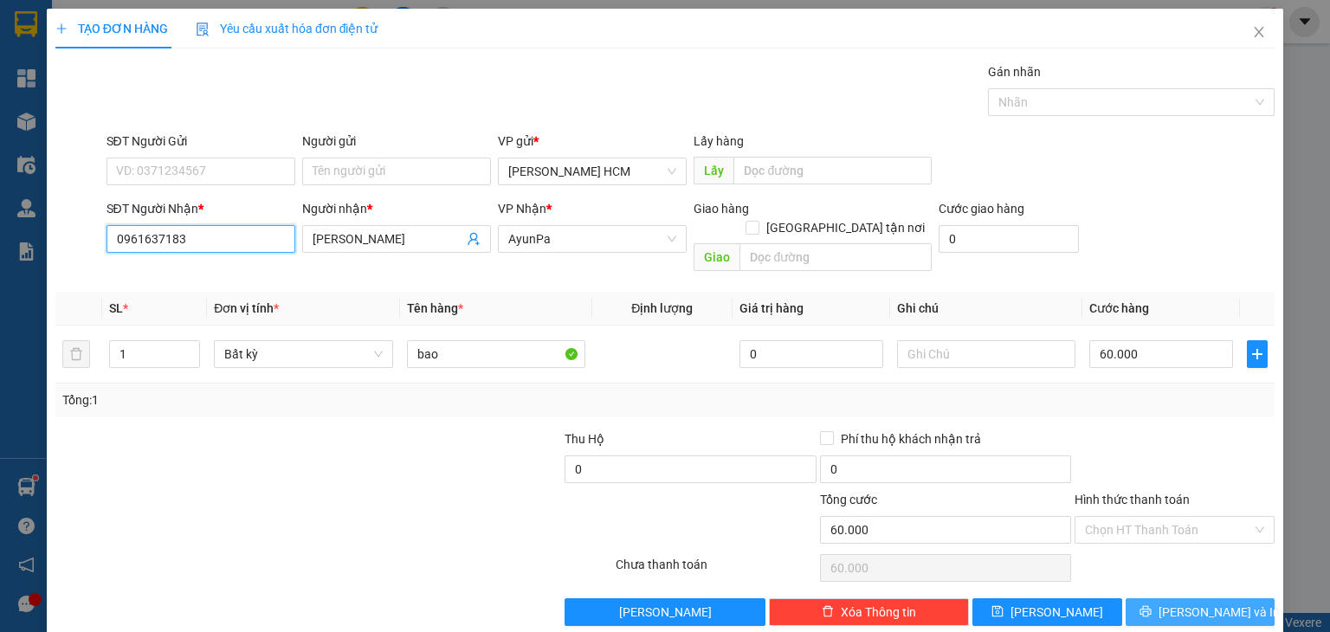
type input "0961637183"
click at [1128, 598] on button "[PERSON_NAME] và In" at bounding box center [1200, 612] width 150 height 28
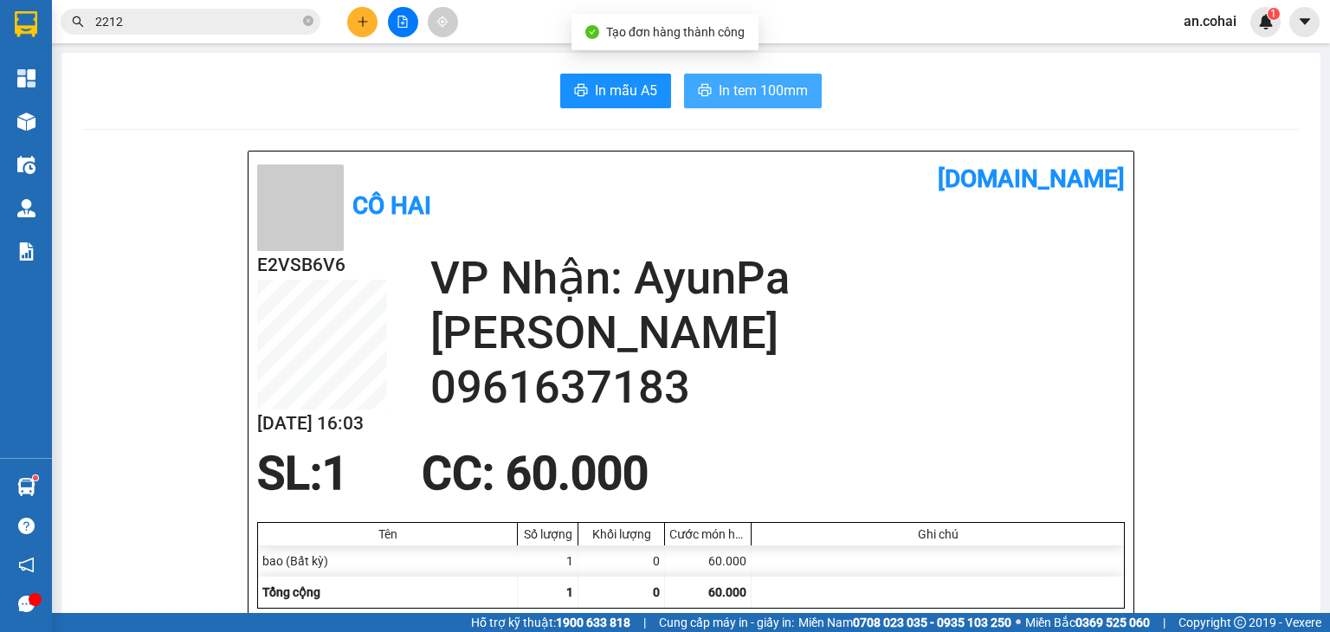
click at [738, 86] on span "In tem 100mm" at bounding box center [763, 91] width 89 height 22
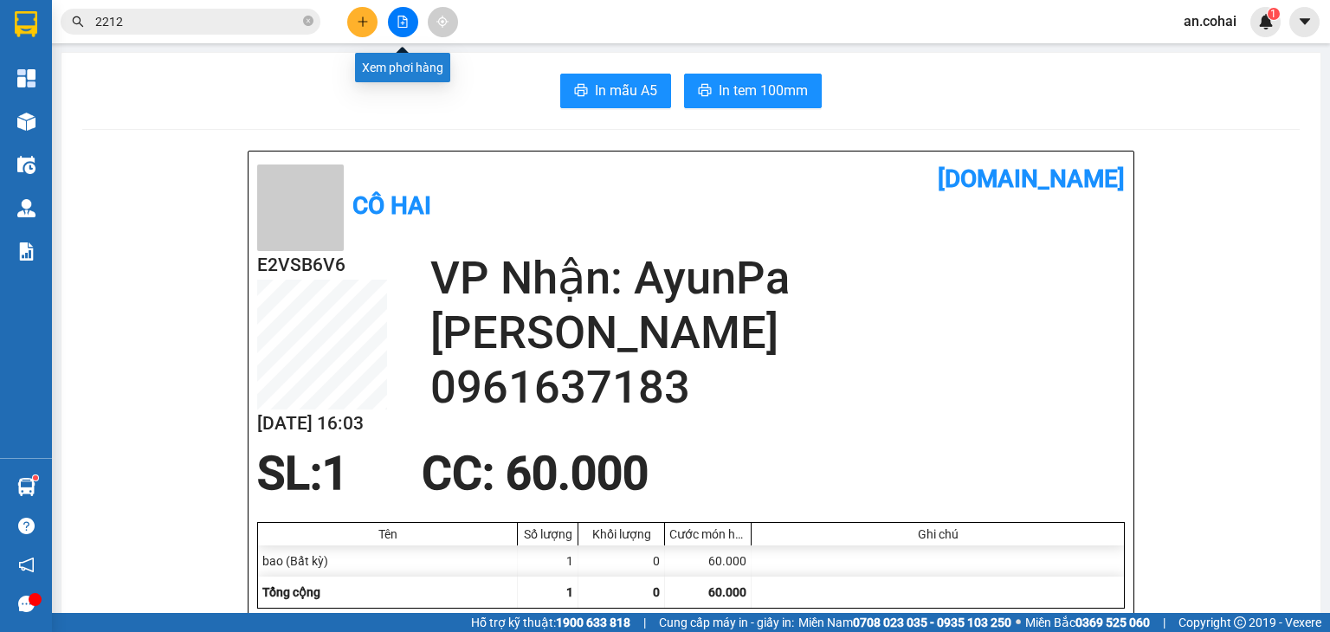
click at [351, 23] on button at bounding box center [362, 22] width 30 height 30
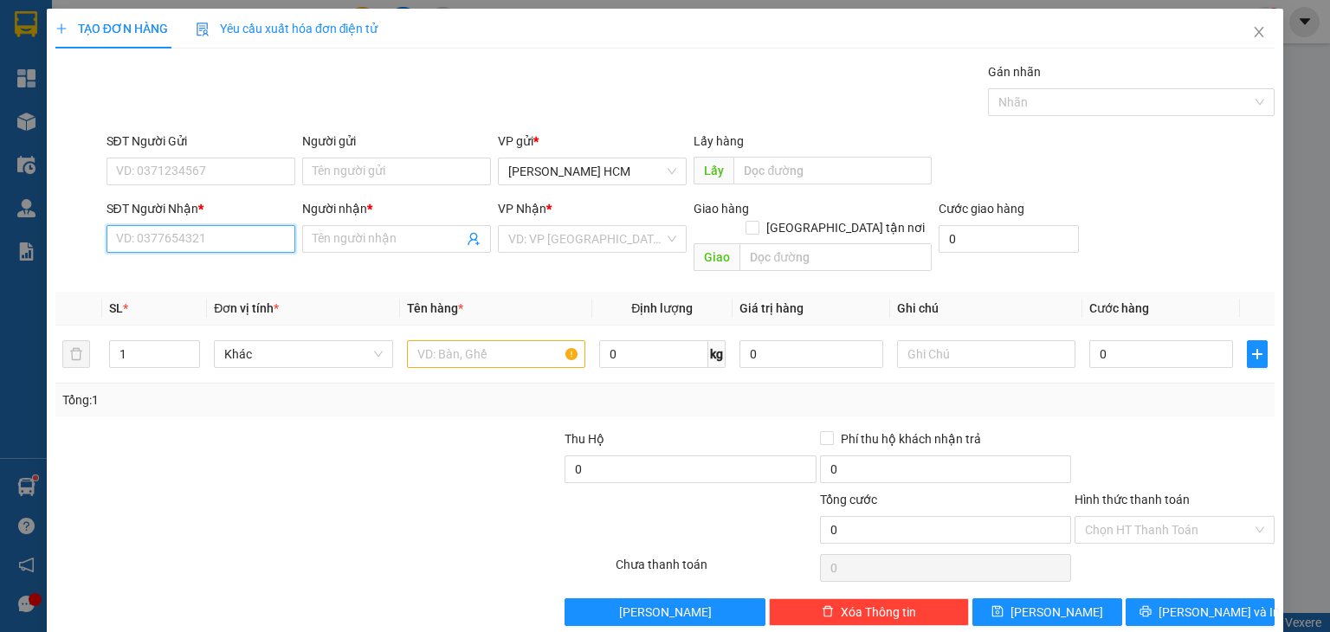
drag, startPoint x: 171, startPoint y: 246, endPoint x: 131, endPoint y: 239, distance: 40.4
click at [141, 240] on input "SĐT Người Nhận *" at bounding box center [200, 239] width 189 height 28
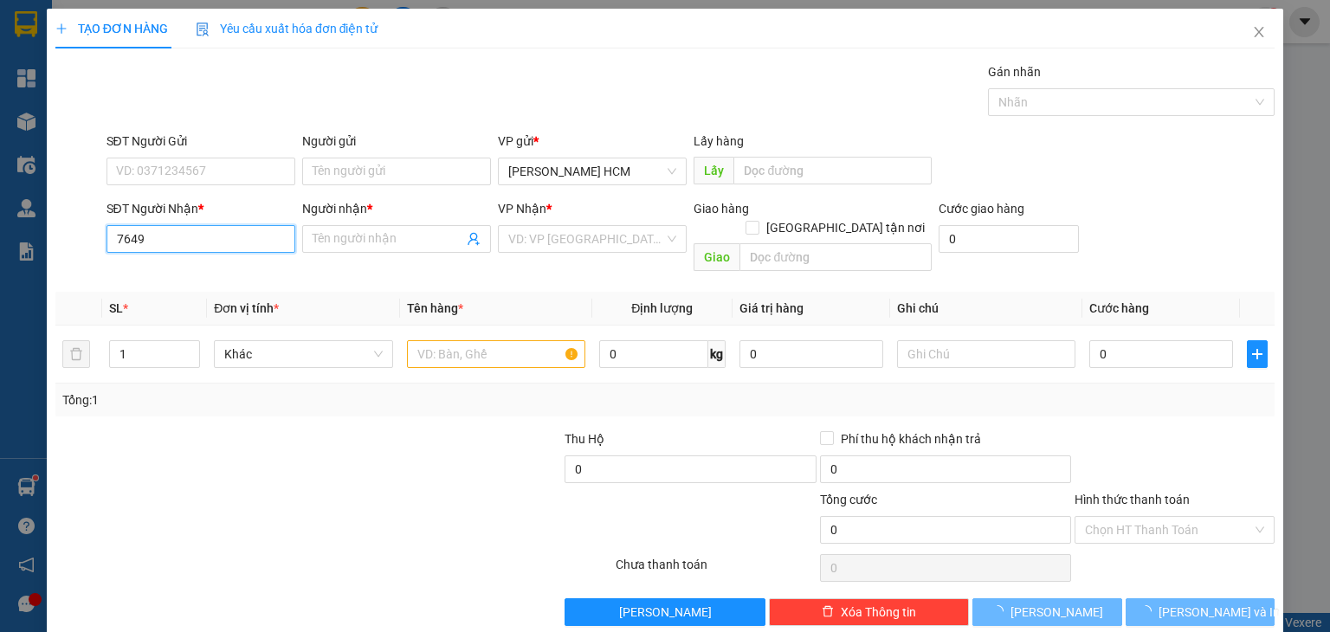
click at [195, 229] on input "7649" at bounding box center [200, 239] width 189 height 28
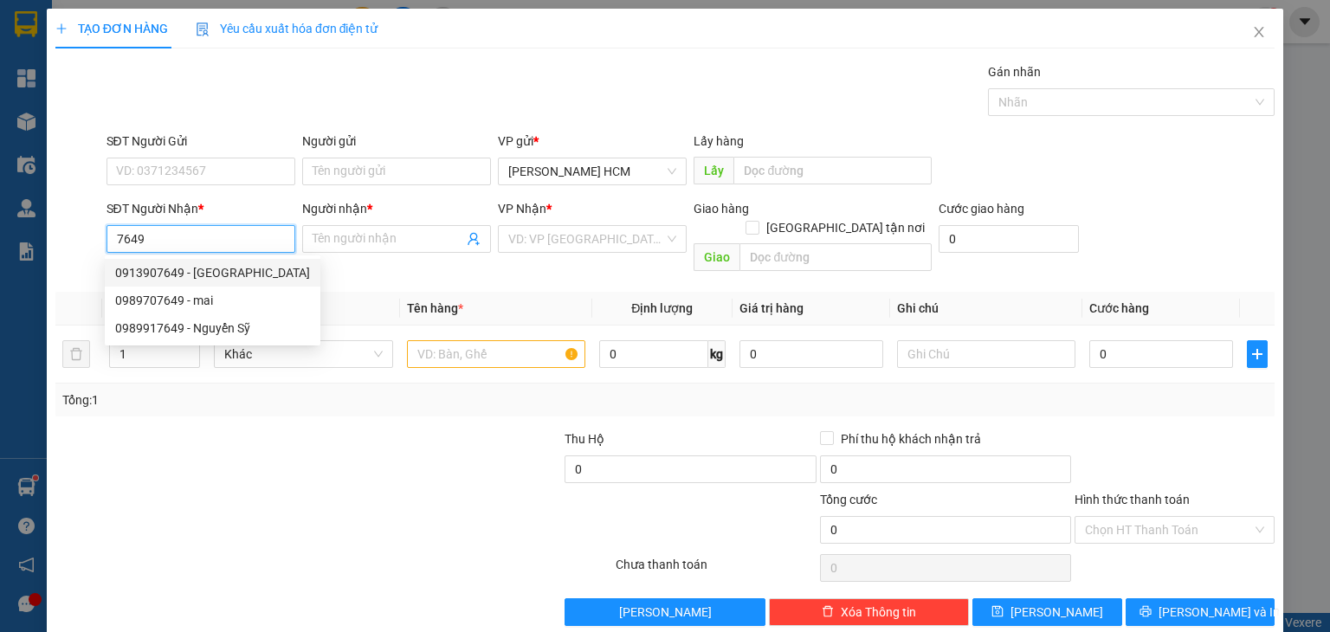
click at [216, 272] on div "0913907649 - [GEOGRAPHIC_DATA]" at bounding box center [212, 272] width 195 height 19
type input "0913907649"
type input "Liên Lan"
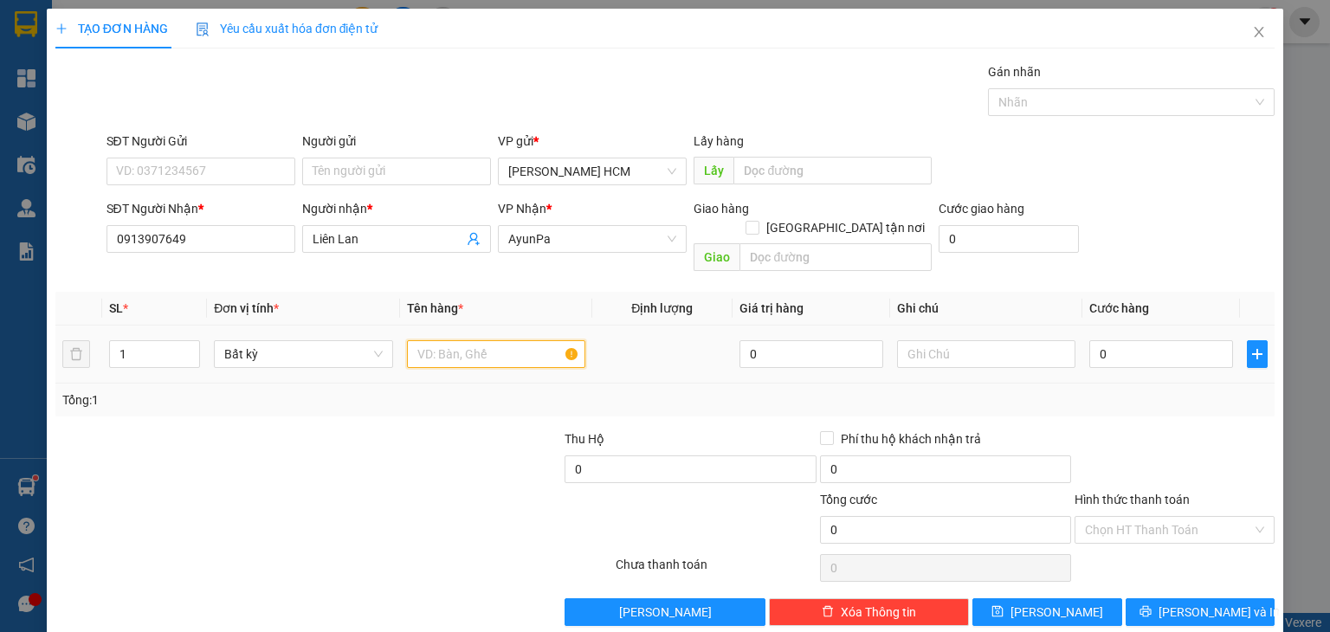
click at [468, 340] on input "text" at bounding box center [496, 354] width 178 height 28
click at [1195, 340] on input "0" at bounding box center [1161, 354] width 144 height 28
drag, startPoint x: 1177, startPoint y: 388, endPoint x: 1181, endPoint y: 413, distance: 25.3
click at [1177, 390] on div "Transit Pickup Surcharge Ids Transit Deliver Surcharge Ids Transit Deliver Surc…" at bounding box center [664, 344] width 1219 height 564
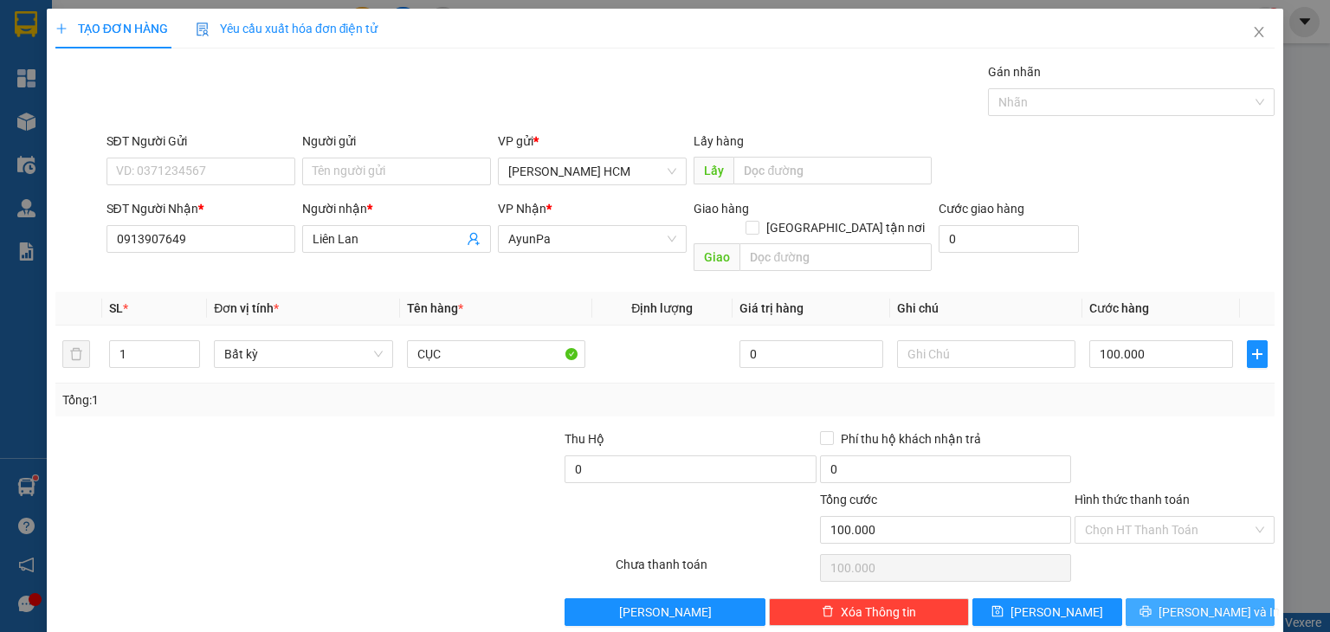
click at [1202, 603] on span "[PERSON_NAME] và In" at bounding box center [1218, 612] width 121 height 19
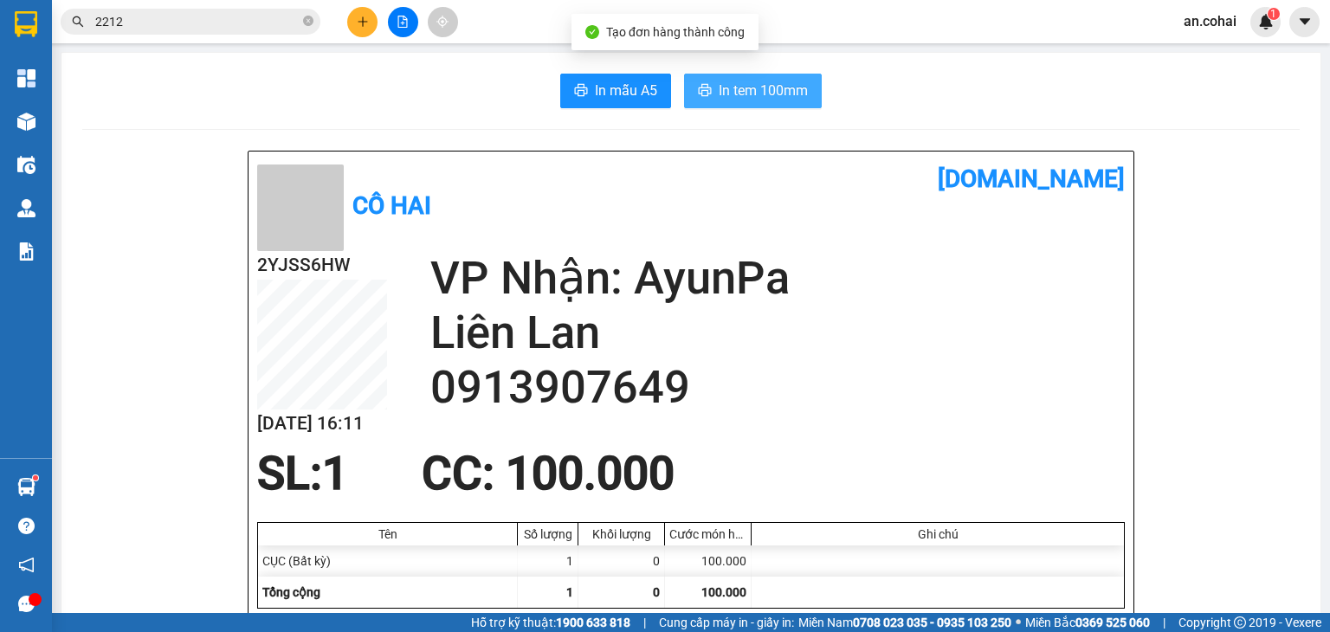
click at [745, 98] on span "In tem 100mm" at bounding box center [763, 91] width 89 height 22
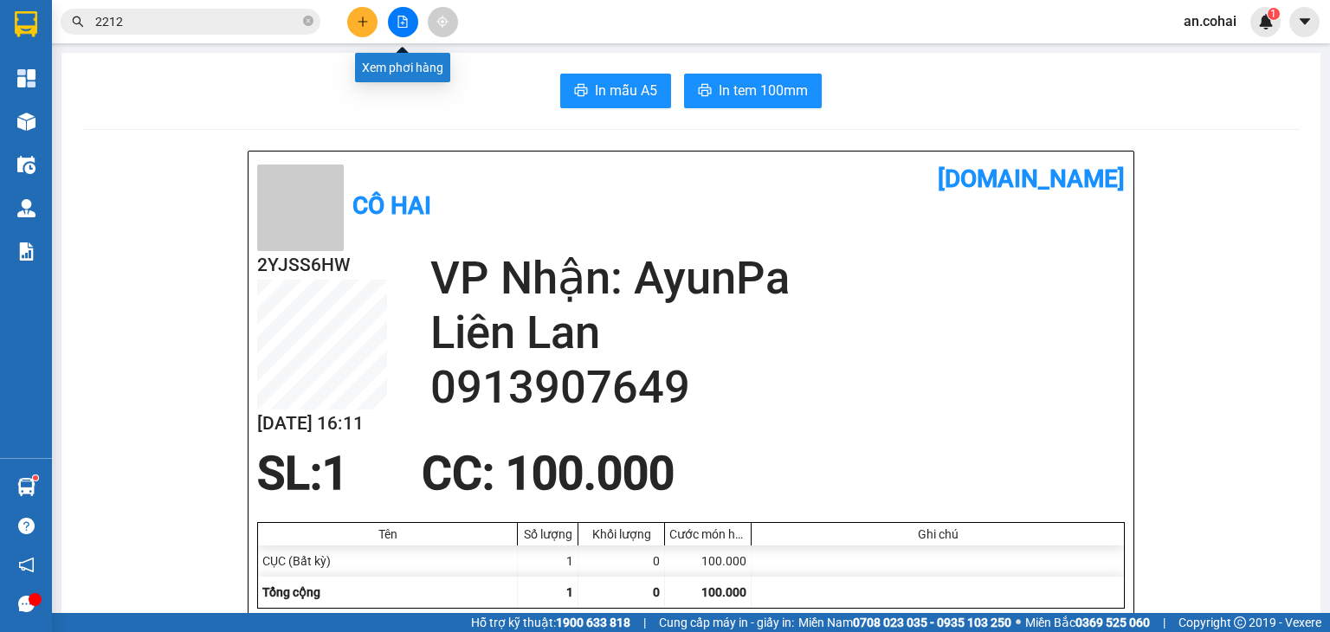
click at [342, 29] on div at bounding box center [403, 22] width 130 height 30
click at [367, 29] on button at bounding box center [362, 22] width 30 height 30
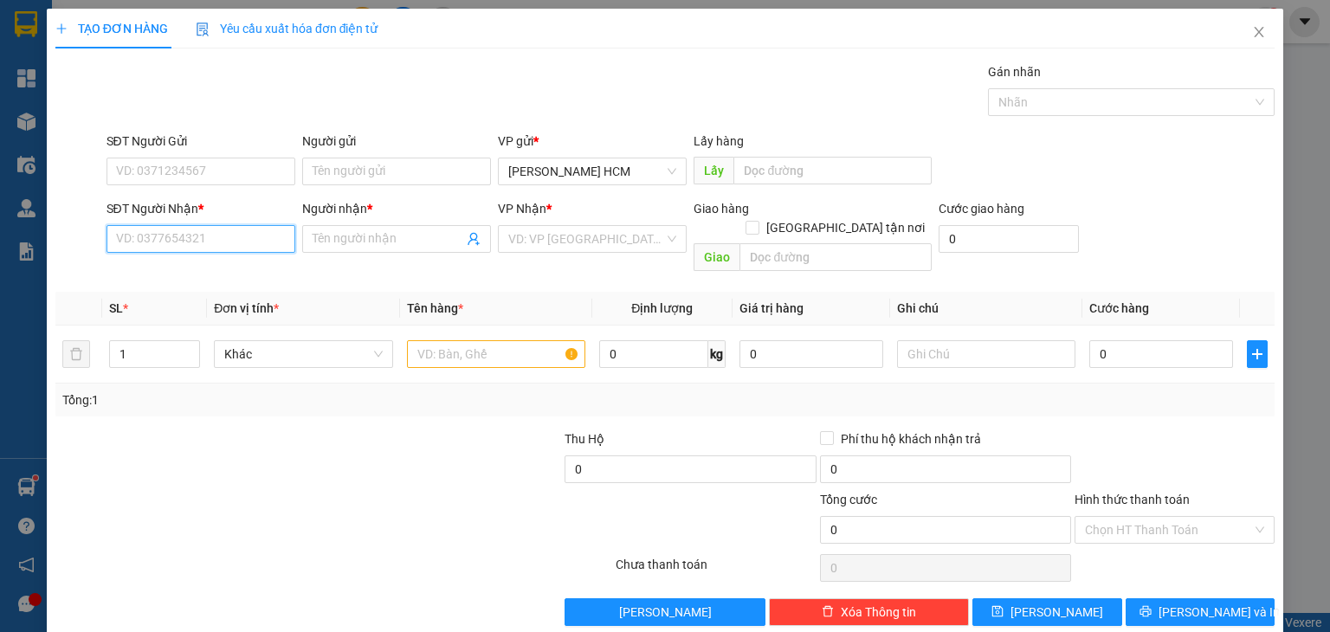
click at [168, 243] on input "SĐT Người Nhận *" at bounding box center [200, 239] width 189 height 28
type input "0968444513"
click at [138, 280] on div "0968444513 - [GEOGRAPHIC_DATA]" at bounding box center [212, 272] width 195 height 19
type input "[PERSON_NAME]"
type input "0968444513"
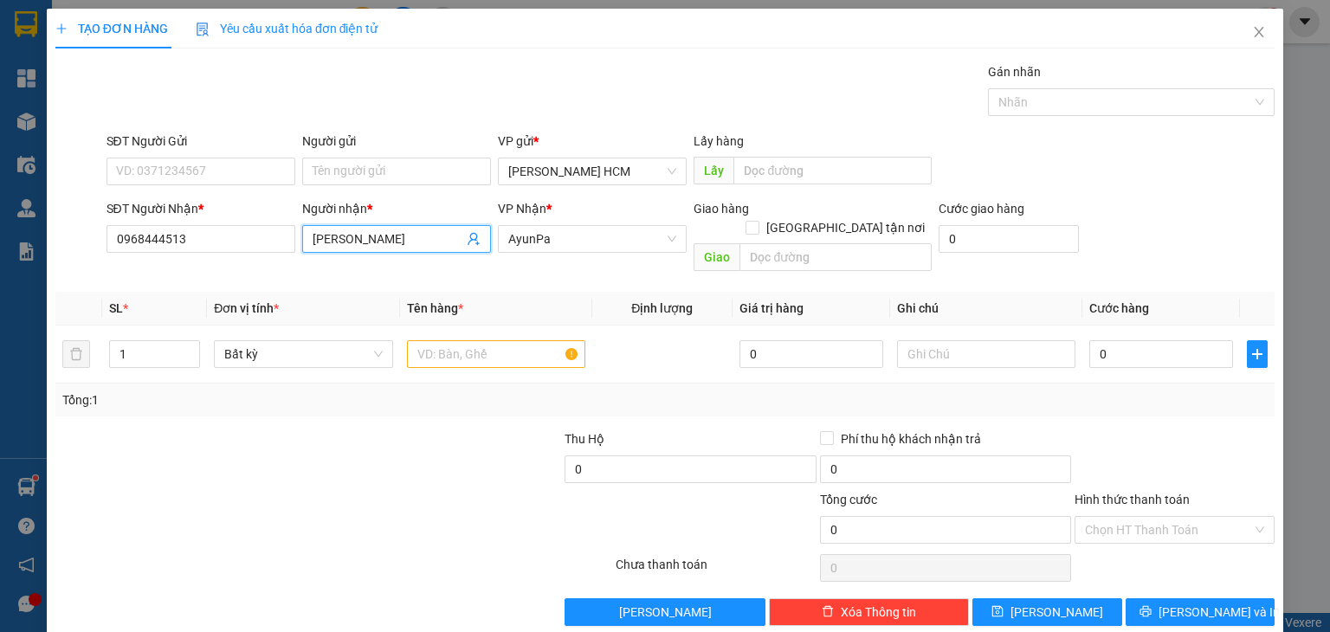
drag, startPoint x: 416, startPoint y: 236, endPoint x: 307, endPoint y: 254, distance: 109.6
click at [307, 254] on div "Người nhận * [PERSON_NAME]" at bounding box center [396, 229] width 189 height 61
type input "SOCK NHOK"
click at [421, 340] on input "text" at bounding box center [496, 354] width 178 height 28
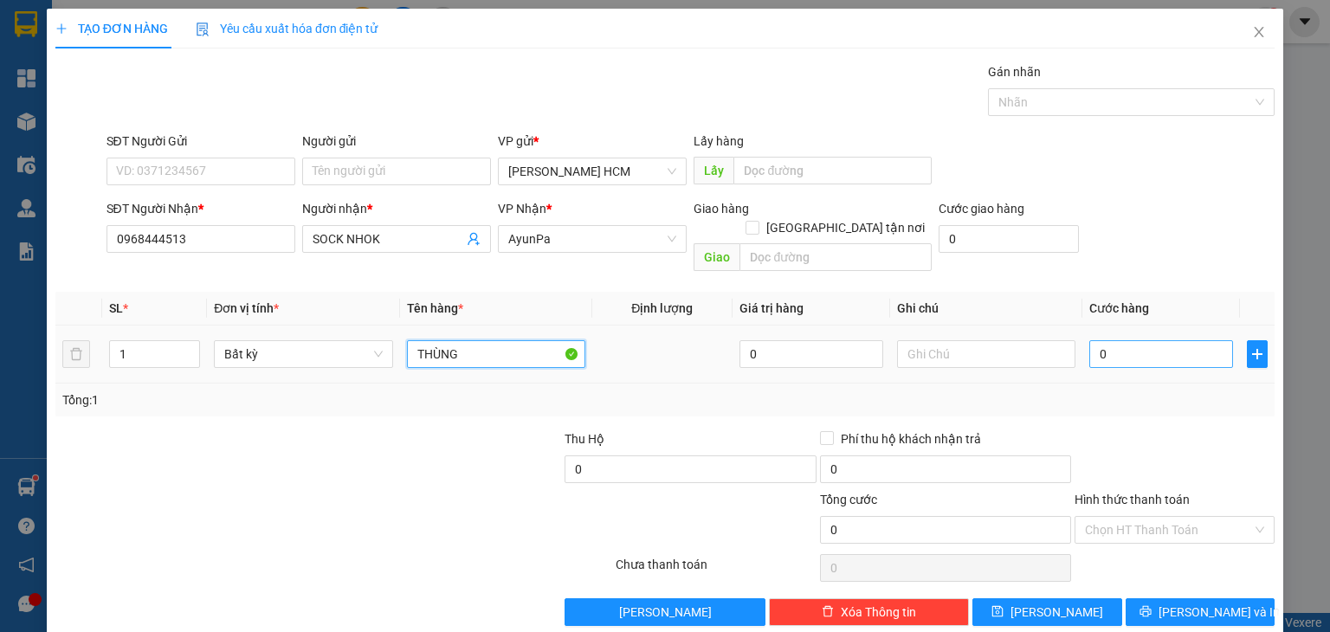
type input "THÙNG"
click at [1131, 340] on input "0" at bounding box center [1161, 354] width 144 height 28
type input "007"
type input "7"
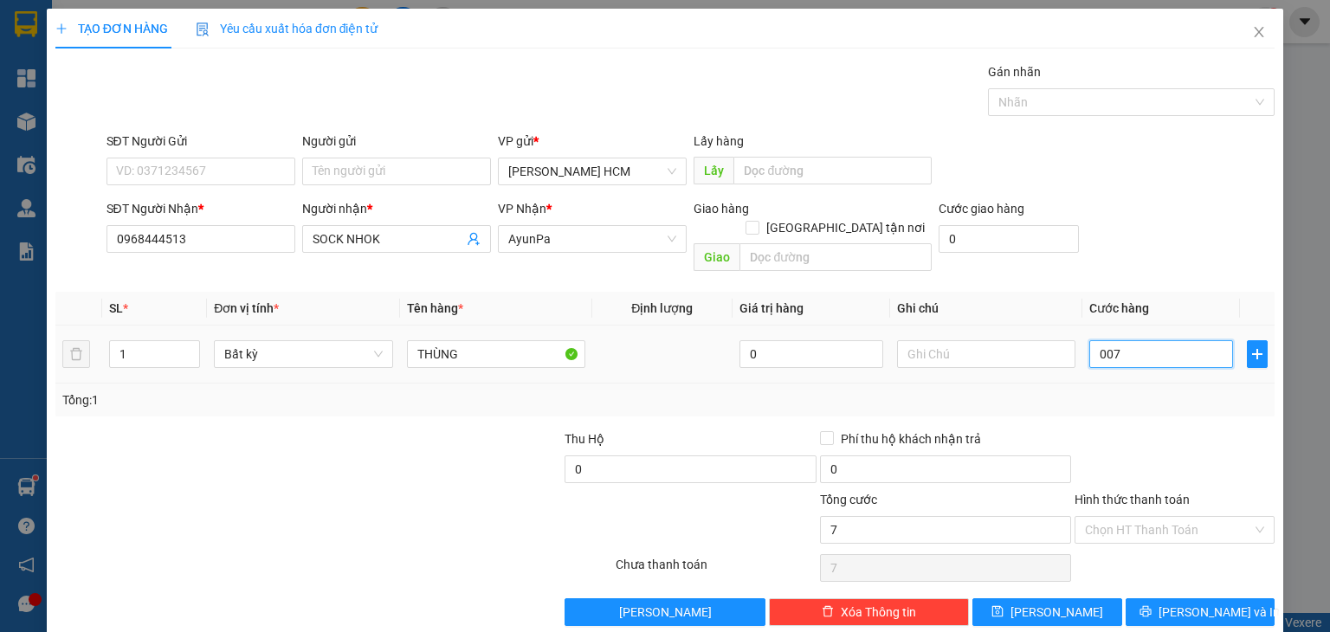
type input "0.070"
type input "70"
type input "70.000"
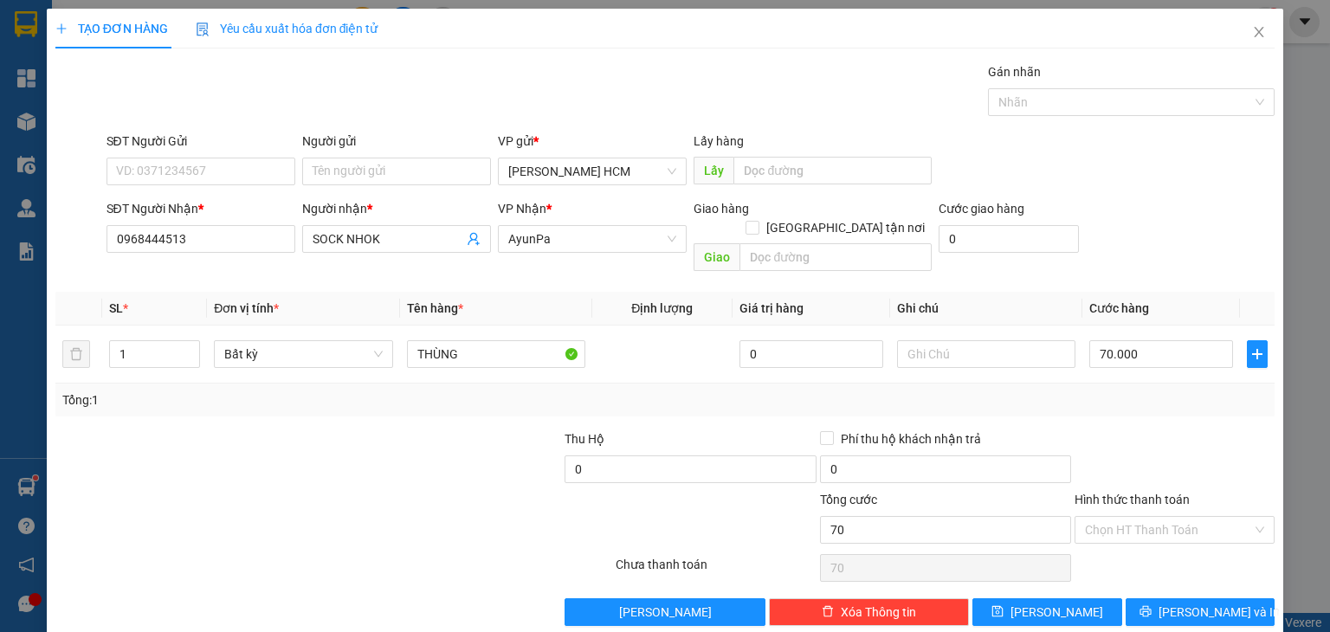
type input "70.000"
click at [1138, 390] on div "Tổng: 1" at bounding box center [664, 399] width 1205 height 19
click at [1113, 432] on div at bounding box center [1174, 459] width 203 height 61
click at [1138, 598] on button "[PERSON_NAME] và In" at bounding box center [1200, 612] width 150 height 28
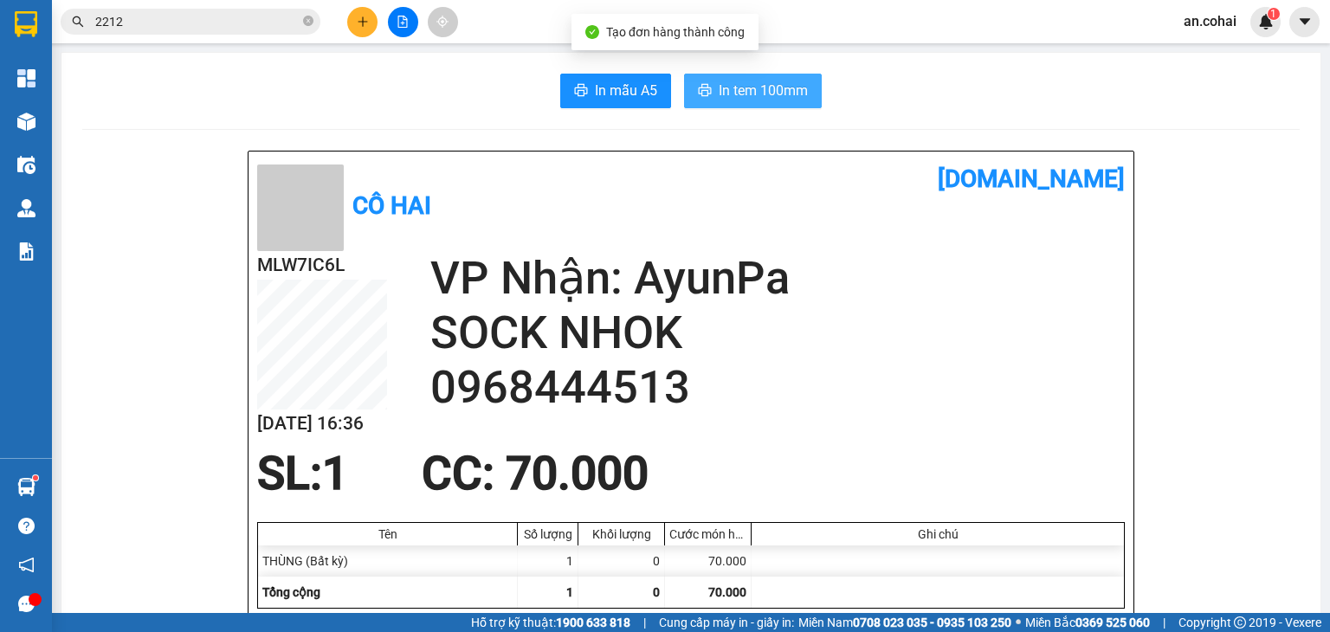
click at [789, 94] on span "In tem 100mm" at bounding box center [763, 91] width 89 height 22
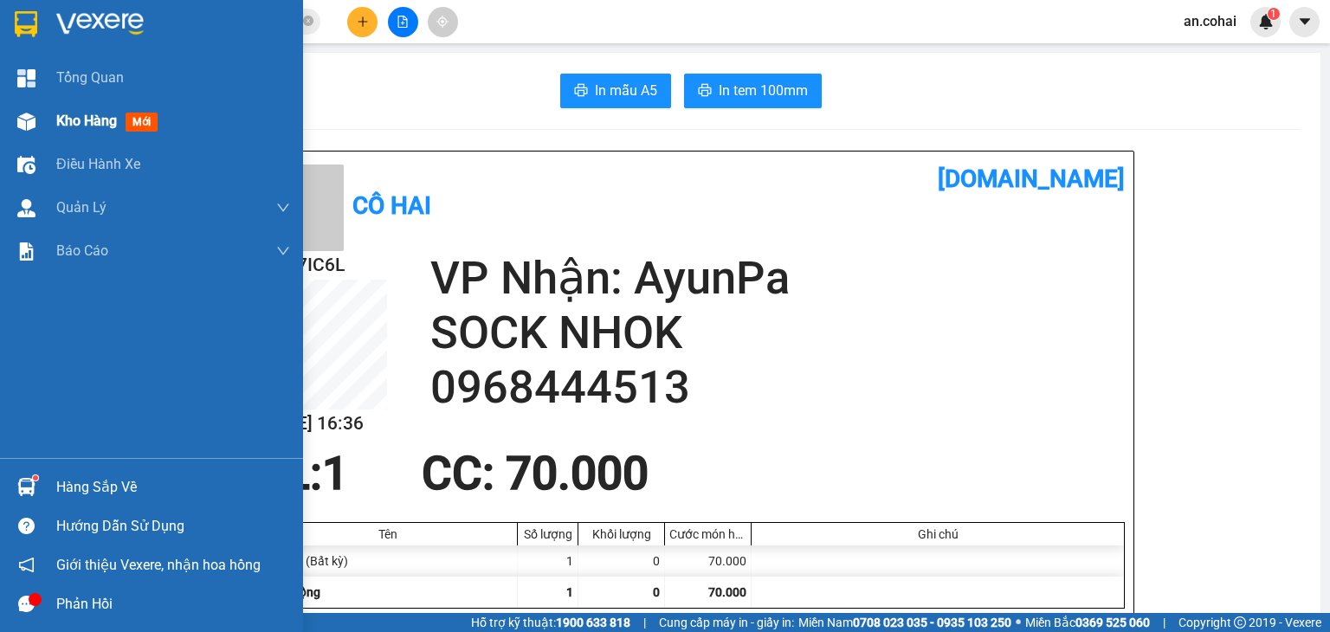
click at [47, 119] on div "Kho hàng mới" at bounding box center [151, 121] width 303 height 43
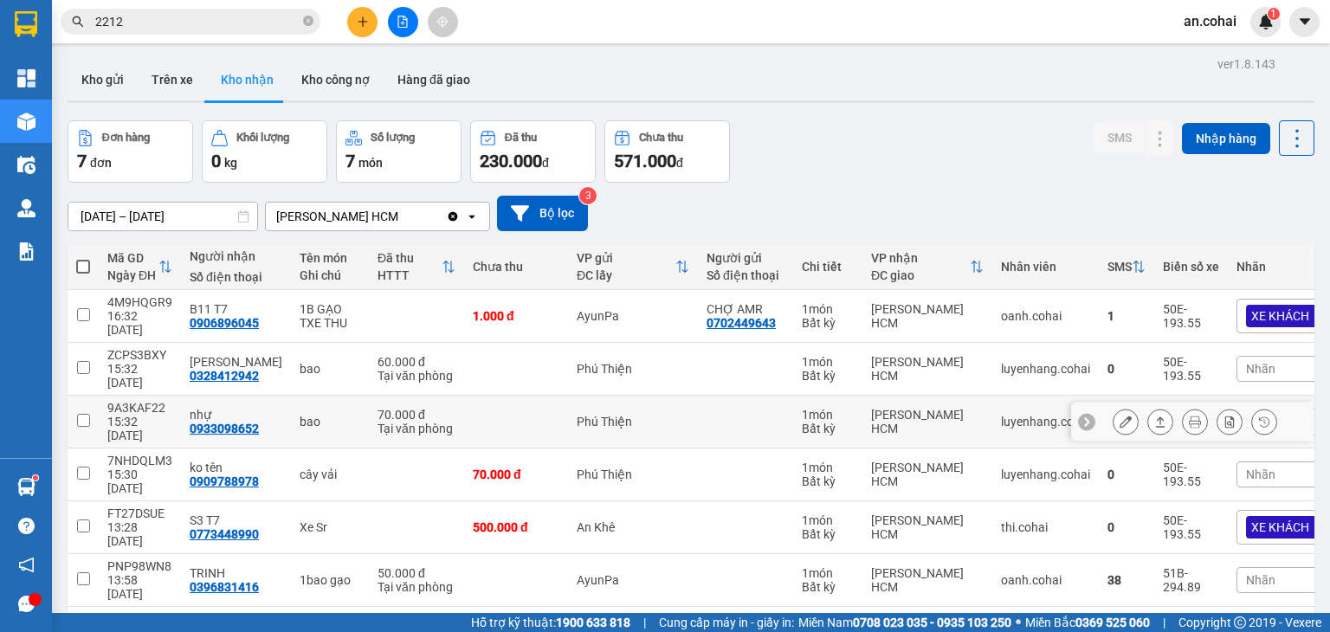
click at [1154, 416] on icon at bounding box center [1160, 422] width 12 height 12
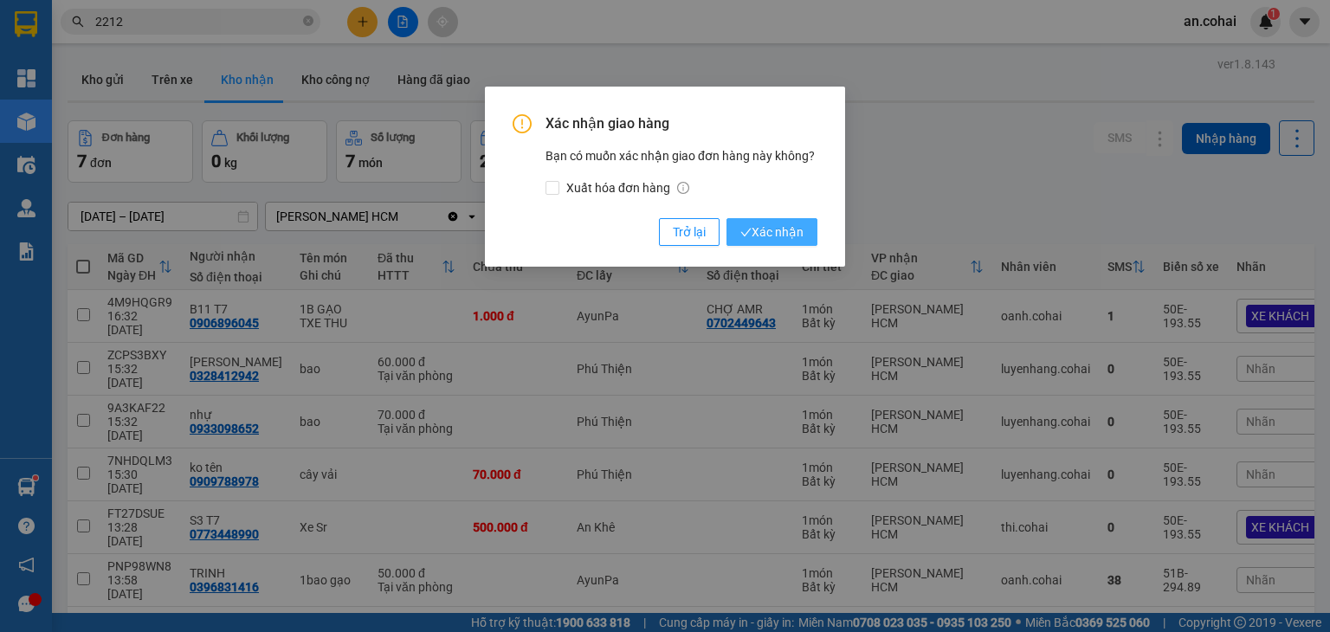
click at [777, 235] on span "Xác nhận" at bounding box center [771, 231] width 63 height 19
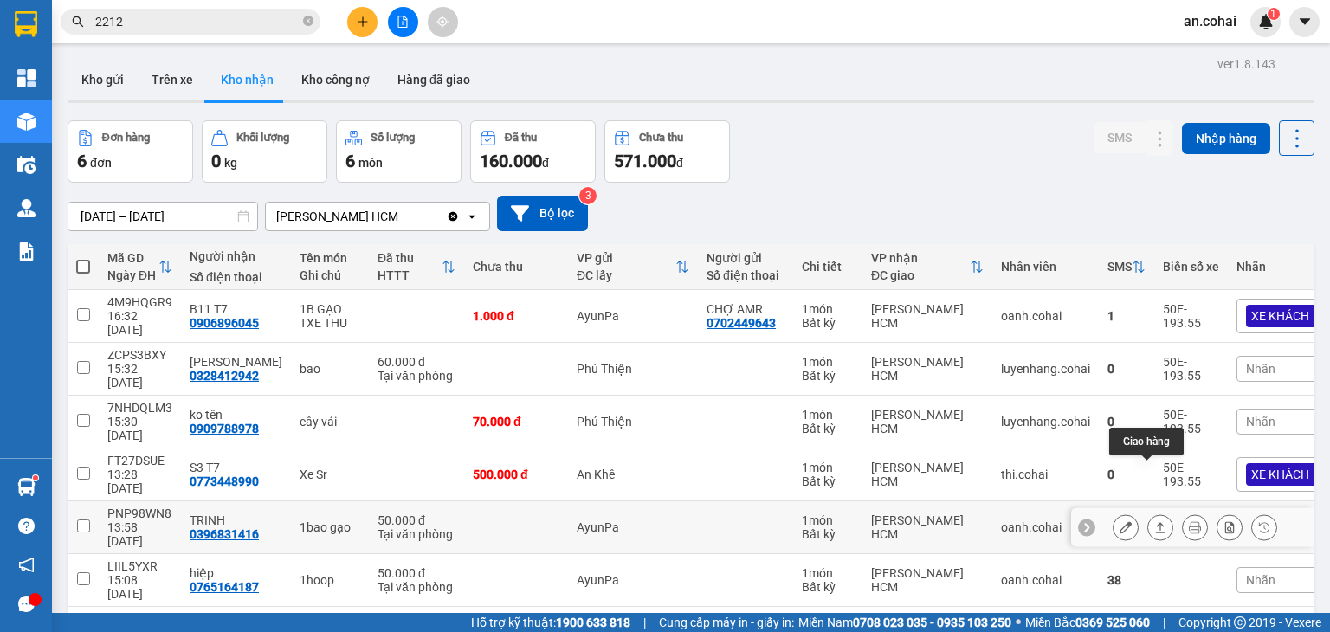
click at [1154, 521] on icon at bounding box center [1160, 527] width 12 height 12
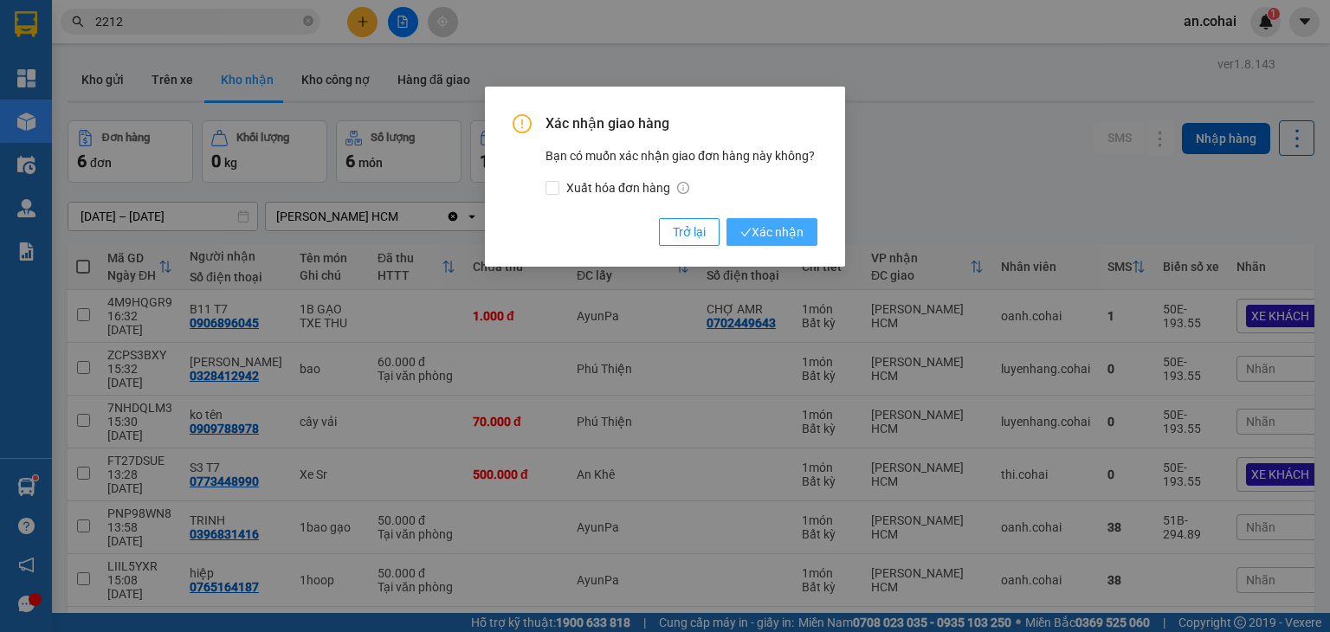
click at [781, 220] on button "Xác nhận" at bounding box center [771, 232] width 91 height 28
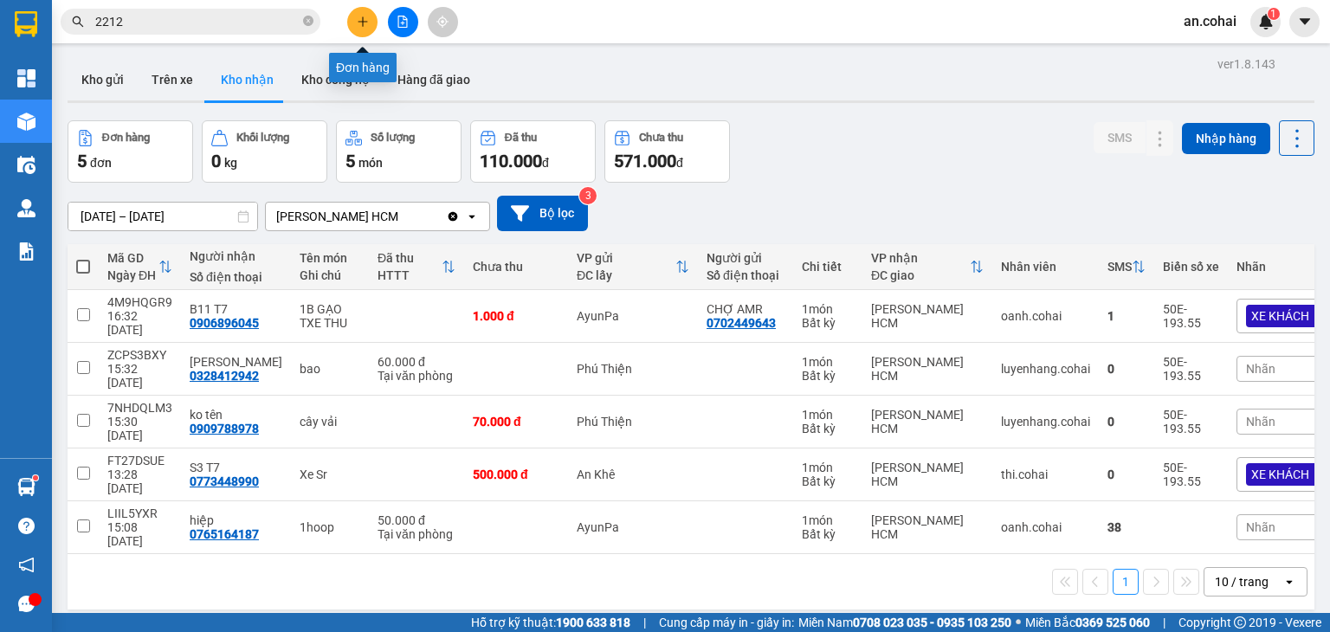
click at [364, 7] on button at bounding box center [362, 22] width 30 height 30
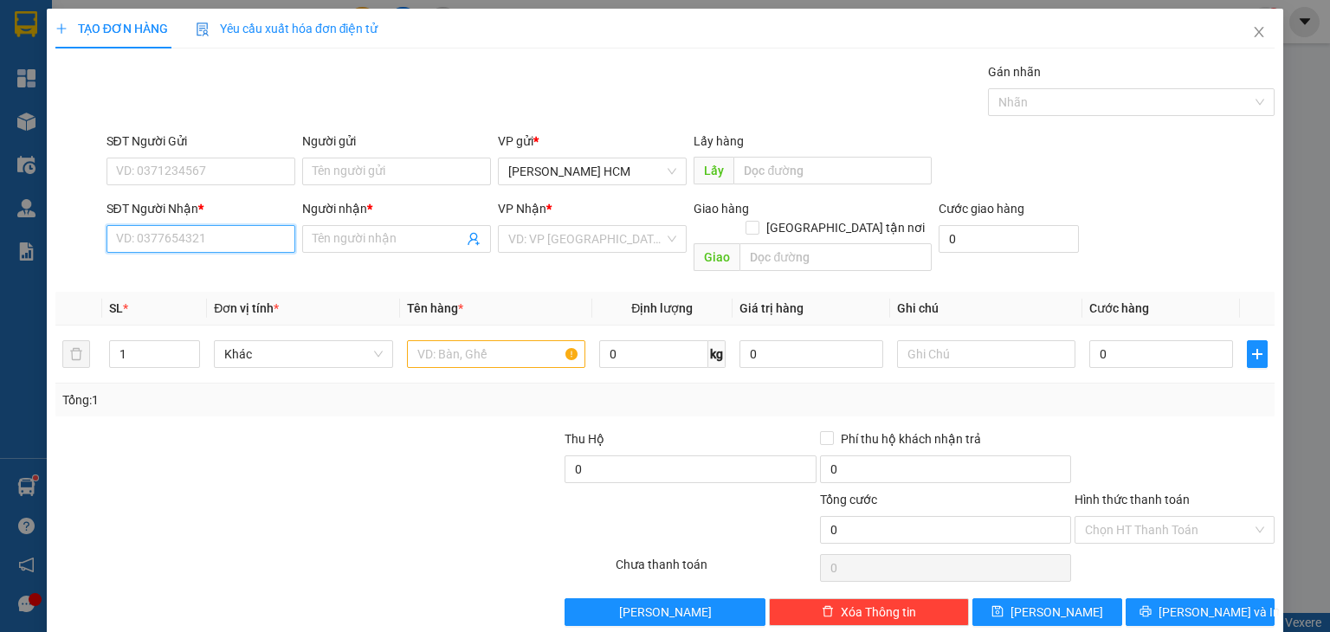
click at [265, 243] on input "SĐT Người Nhận *" at bounding box center [200, 239] width 189 height 28
click at [205, 243] on input "5135" at bounding box center [200, 239] width 189 height 28
click at [207, 246] on input "5135" at bounding box center [200, 239] width 189 height 28
click at [213, 274] on div "0973615135 - Bảy thu danh" at bounding box center [198, 272] width 166 height 19
type input "0973615135"
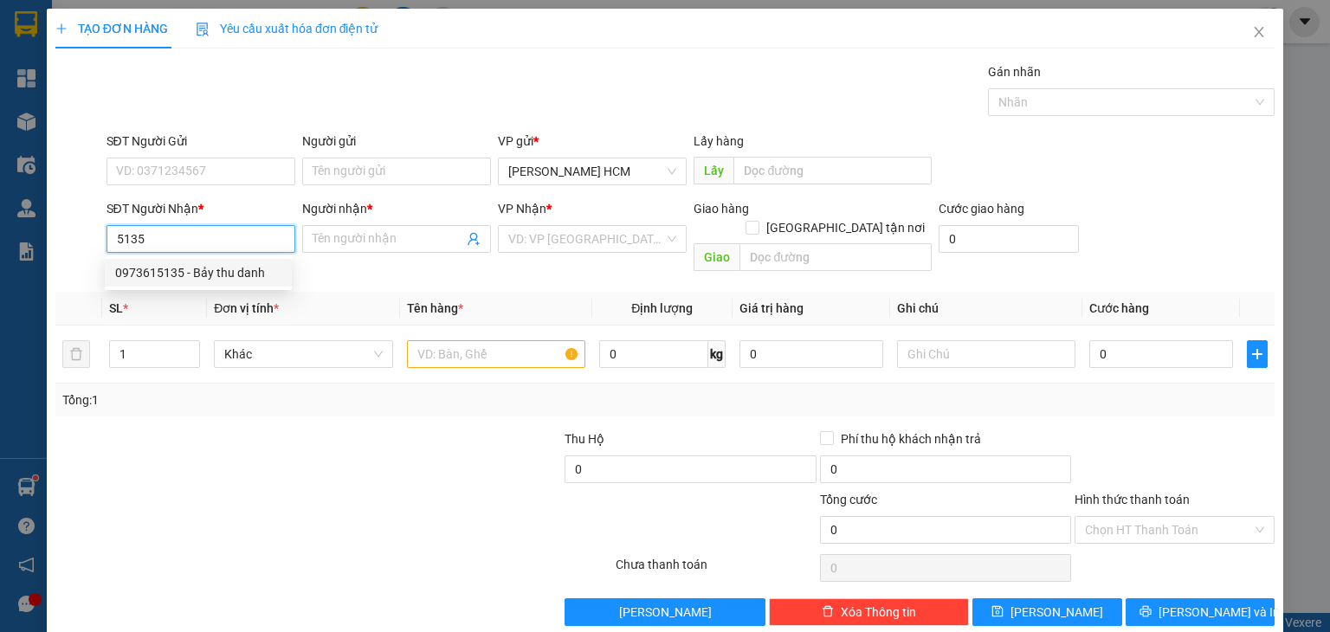
type input "Bảy thu danh"
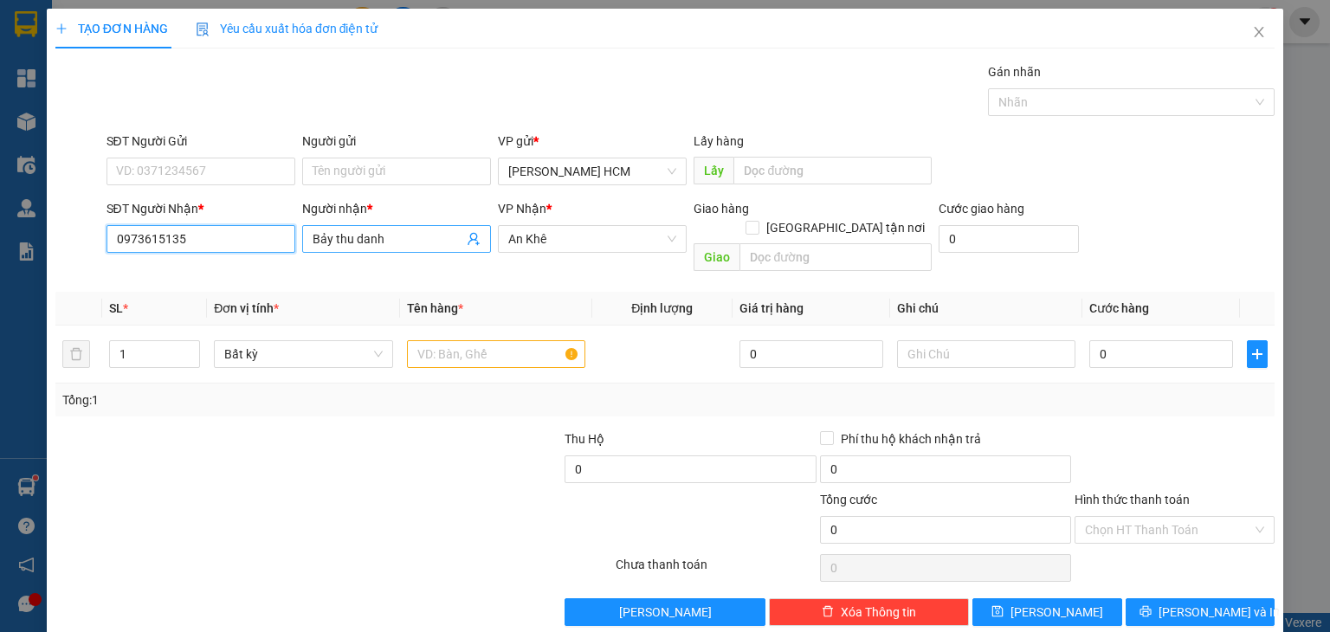
type input "0973615135"
drag, startPoint x: 326, startPoint y: 239, endPoint x: 440, endPoint y: 281, distance: 121.9
click at [443, 285] on div "Transit Pickup Surcharge Ids Transit Deliver Surcharge Ids Transit Deliver Surc…" at bounding box center [664, 344] width 1219 height 564
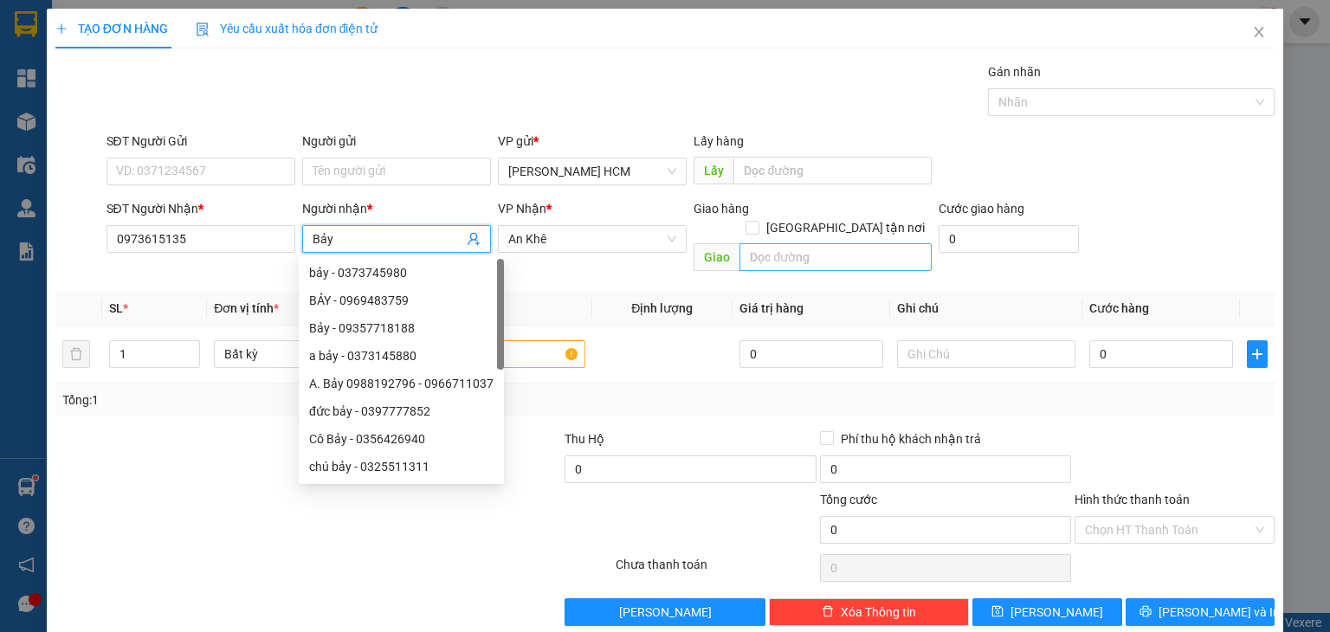
type input "Bảy"
click at [784, 243] on input "text" at bounding box center [835, 257] width 192 height 28
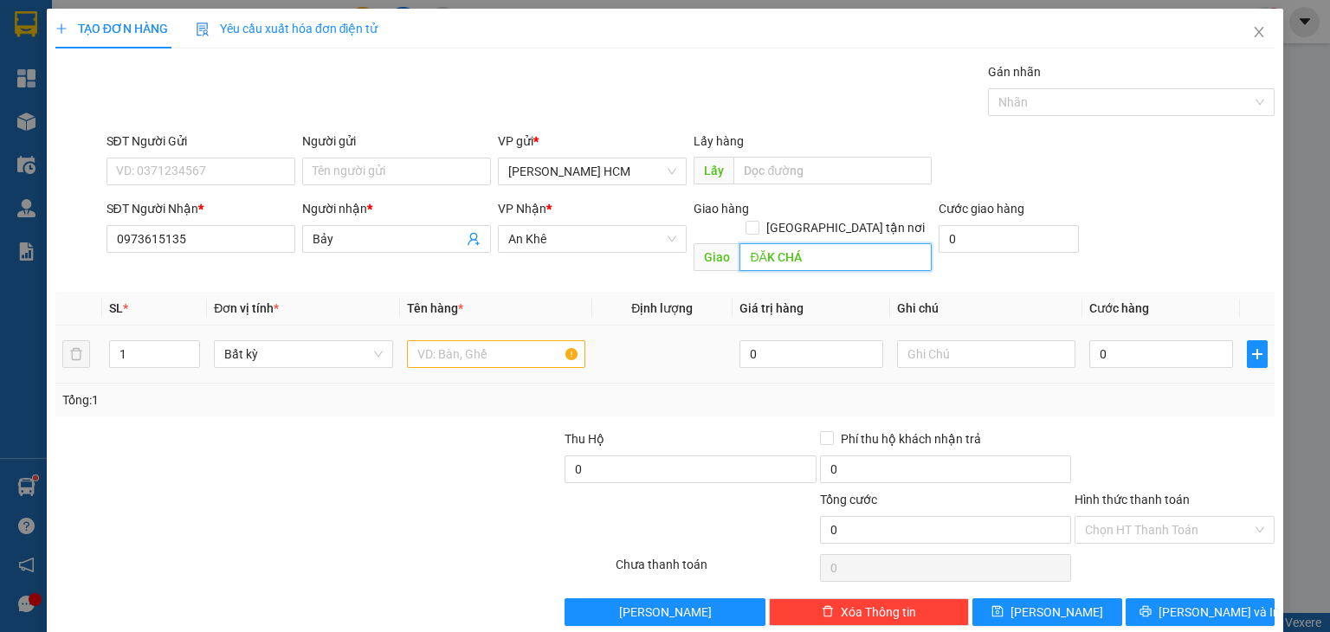
type input "ĐĂK CHÁ"
click at [526, 340] on input "text" at bounding box center [496, 354] width 178 height 28
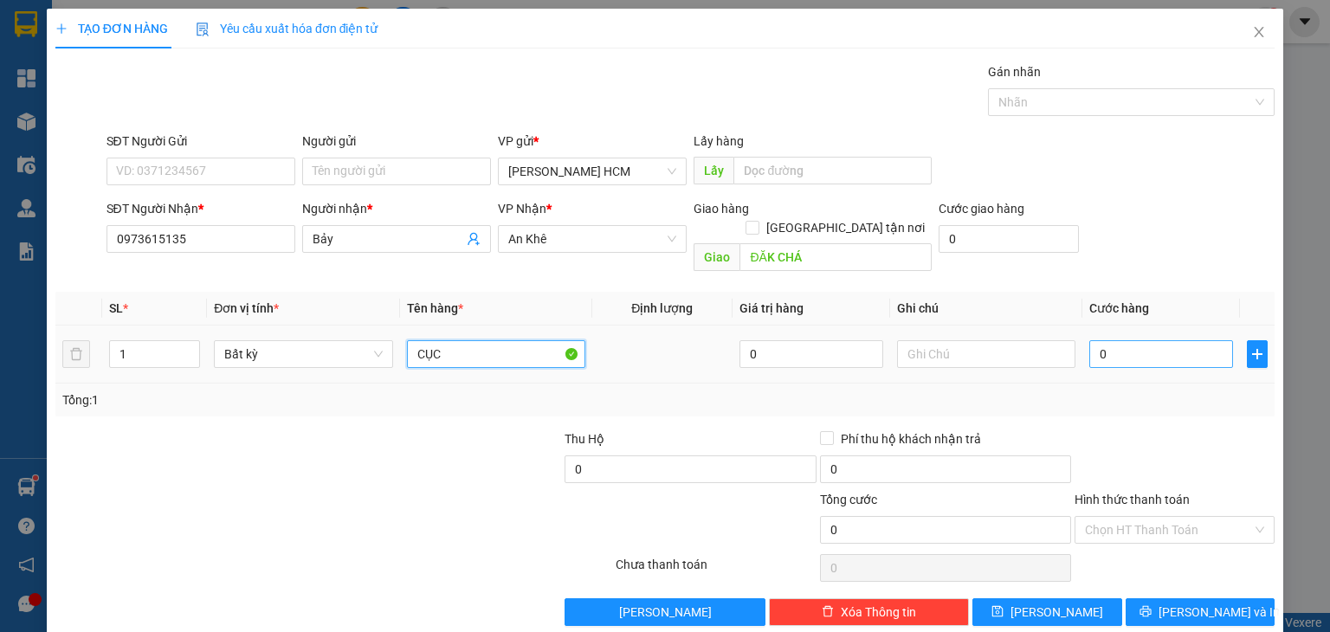
type input "CỤC"
click at [1216, 340] on input "0" at bounding box center [1161, 354] width 144 height 28
type input "006"
type input "6"
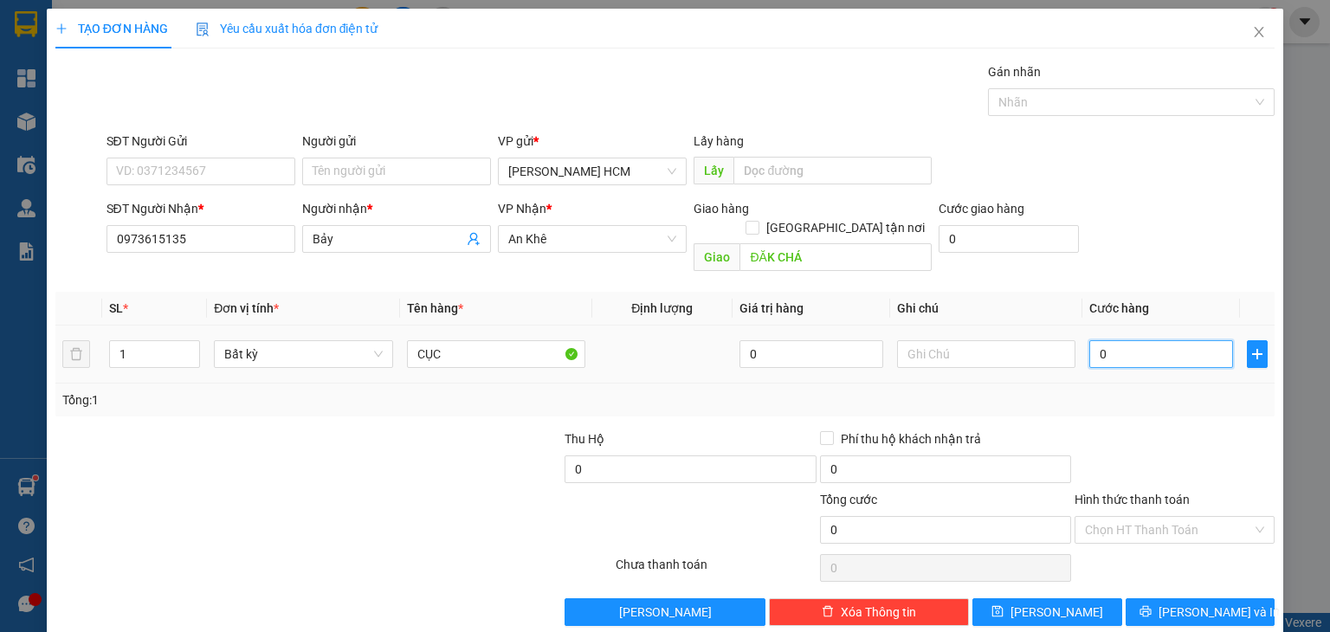
type input "6"
type input "0.060"
type input "60"
type input "60.000"
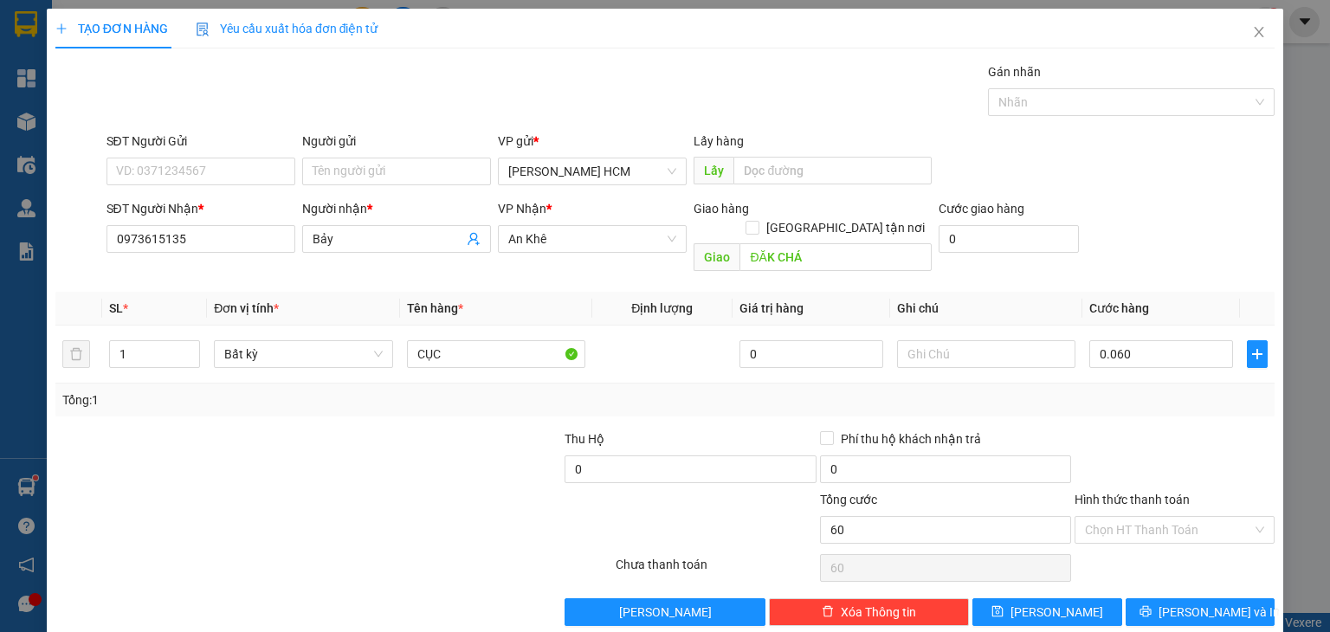
type input "60.000"
click at [1179, 598] on button "[PERSON_NAME] và In" at bounding box center [1200, 612] width 150 height 28
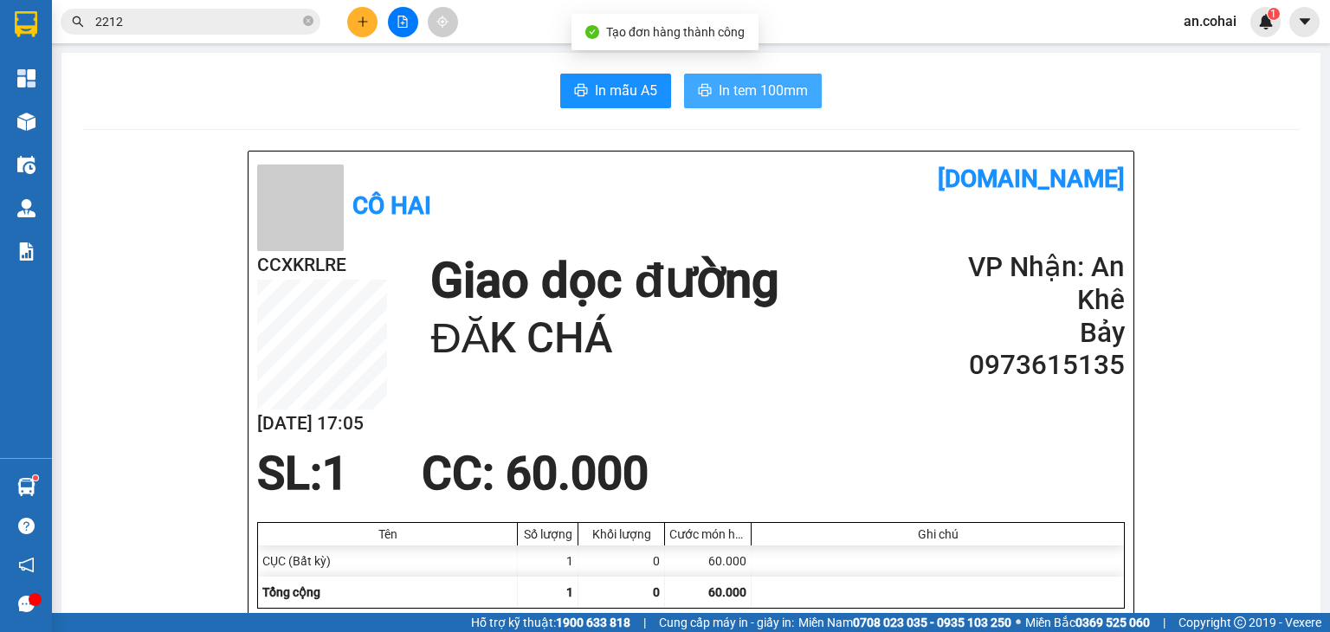
click at [748, 74] on button "In tem 100mm" at bounding box center [753, 91] width 138 height 35
